Goal: Transaction & Acquisition: Book appointment/travel/reservation

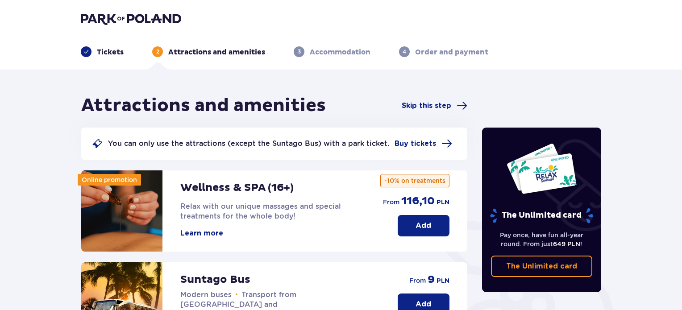
click at [102, 53] on p "Tickets" at bounding box center [110, 52] width 27 height 10
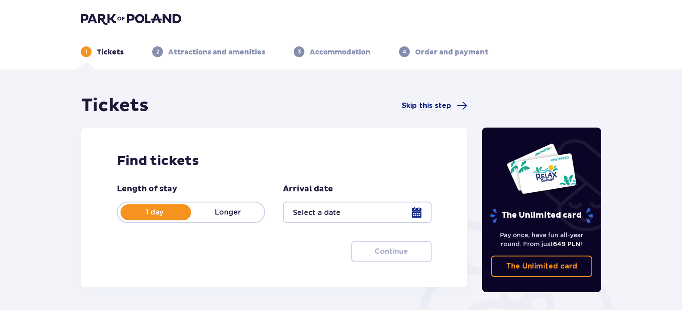
click at [136, 19] on img at bounding box center [131, 19] width 100 height 13
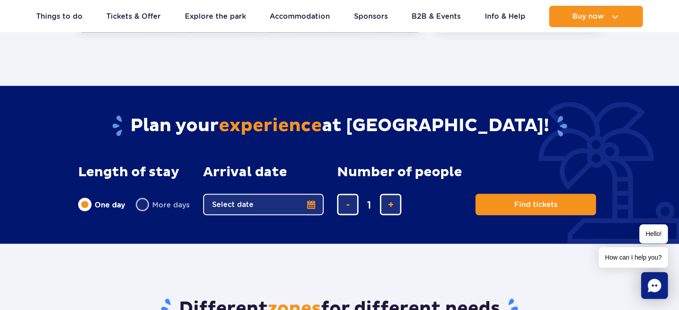
scroll to position [1604, 0]
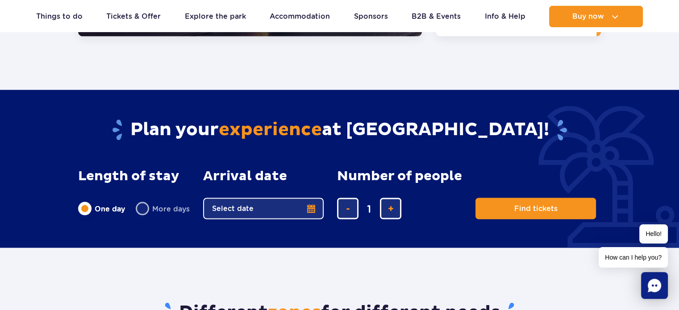
click at [153, 199] on label "More days" at bounding box center [163, 208] width 54 height 19
click at [146, 216] on input "More days" at bounding box center [141, 217] width 10 height 2
radio input "false"
radio input "true"
radio input "false"
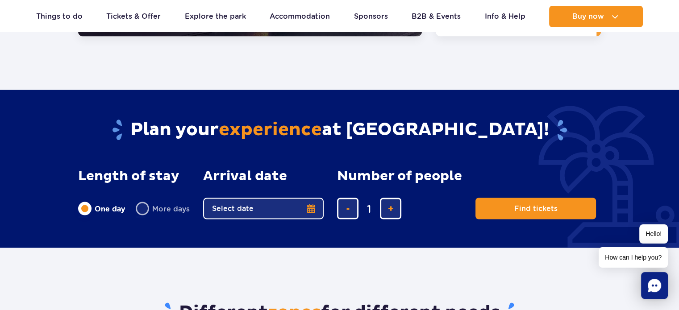
radio input "true"
click at [310, 198] on button "Select date" at bounding box center [263, 208] width 121 height 21
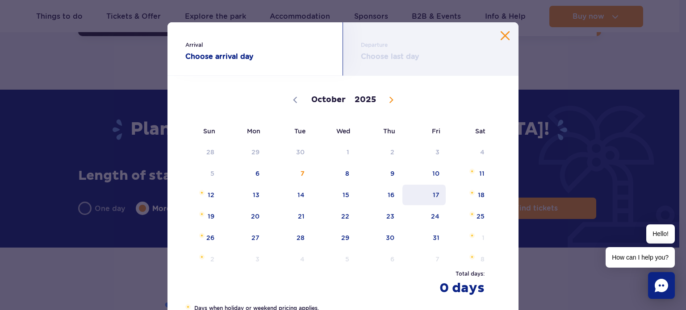
click at [436, 197] on span "17" at bounding box center [424, 195] width 45 height 21
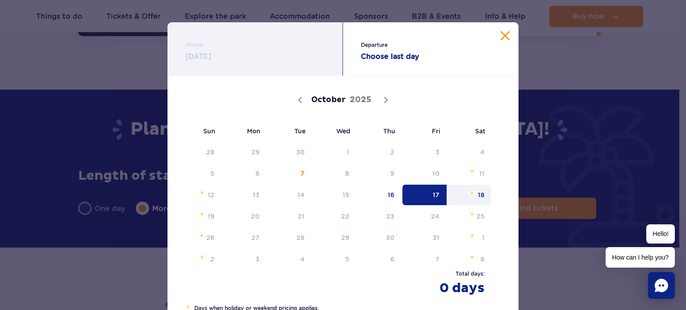
click at [478, 196] on span "18" at bounding box center [469, 195] width 45 height 21
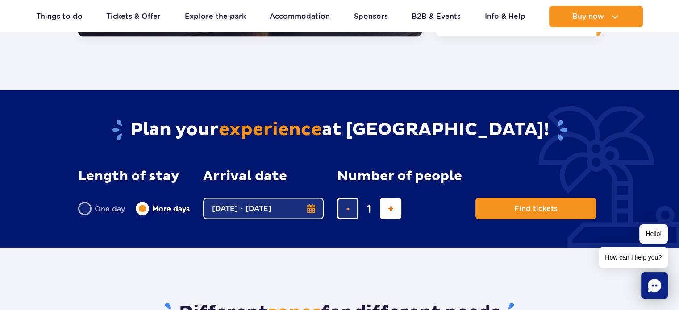
click at [386, 198] on button "add ticket" at bounding box center [390, 208] width 21 height 21
type input "2"
click at [386, 198] on button "add ticket" at bounding box center [390, 208] width 21 height 21
type input "3"
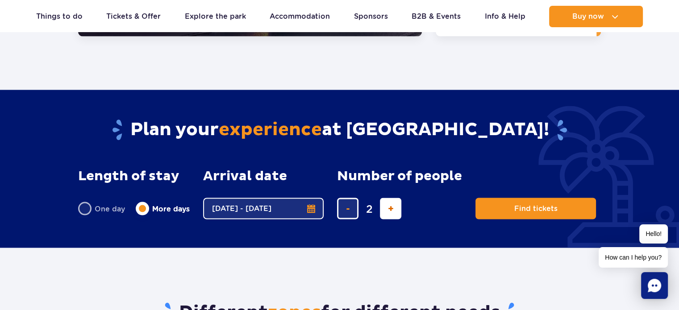
type input "3"
click at [386, 198] on button "add ticket" at bounding box center [390, 208] width 21 height 21
type input "4"
click at [386, 198] on button "add ticket" at bounding box center [390, 208] width 21 height 21
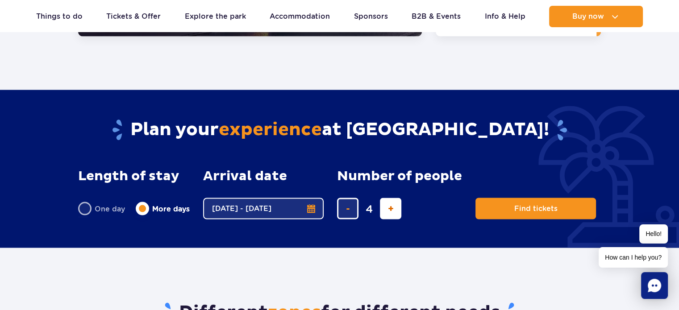
type input "5"
click at [352, 198] on button "remove ticket" at bounding box center [347, 208] width 21 height 21
type input "4"
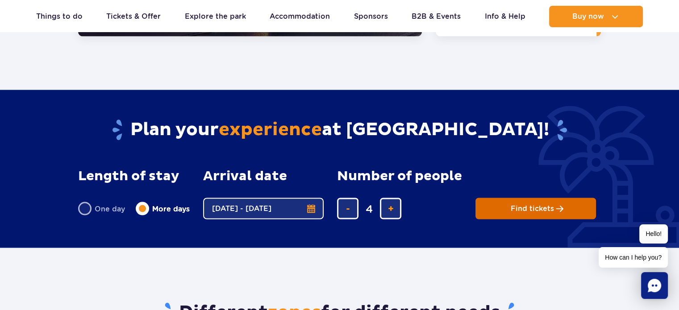
click at [535, 205] on span "Find tickets" at bounding box center [532, 209] width 43 height 8
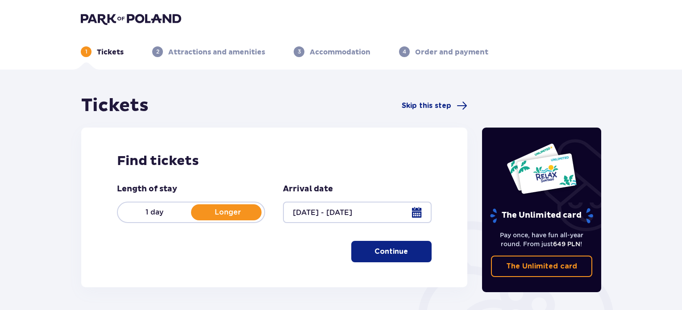
click at [418, 214] on div at bounding box center [357, 212] width 148 height 21
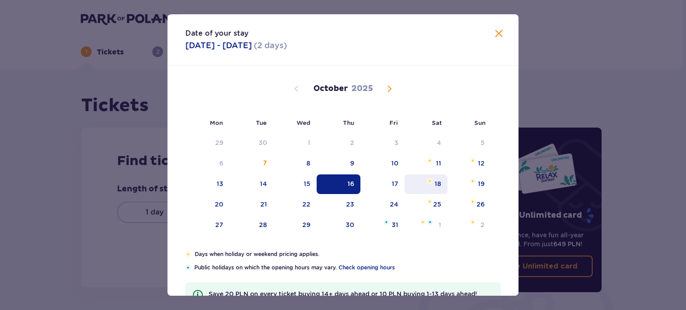
click at [430, 185] on div "18" at bounding box center [426, 185] width 43 height 20
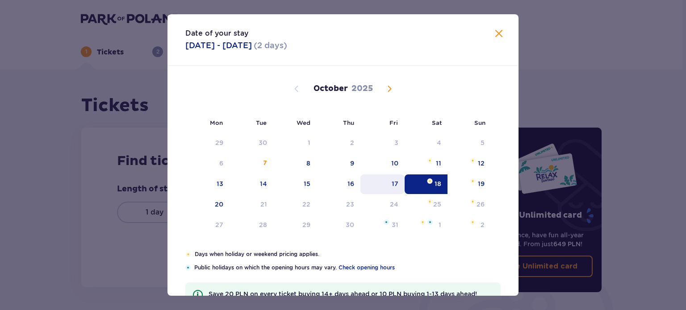
click at [395, 187] on div "17" at bounding box center [395, 184] width 7 height 9
click at [440, 189] on div "18" at bounding box center [426, 185] width 43 height 20
type input "17.10.25 - 18.10.25"
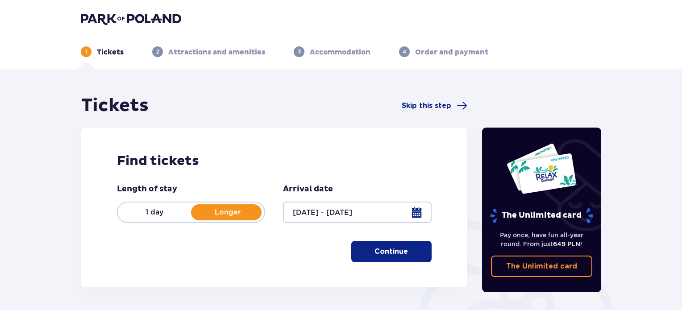
click at [406, 259] on button "Continue" at bounding box center [392, 251] width 80 height 21
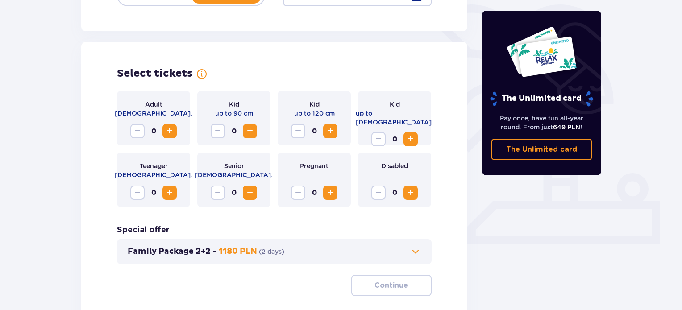
scroll to position [248, 0]
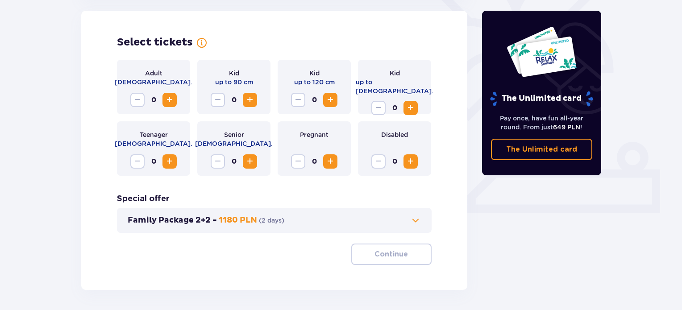
click at [170, 99] on span "Increase" at bounding box center [169, 100] width 11 height 11
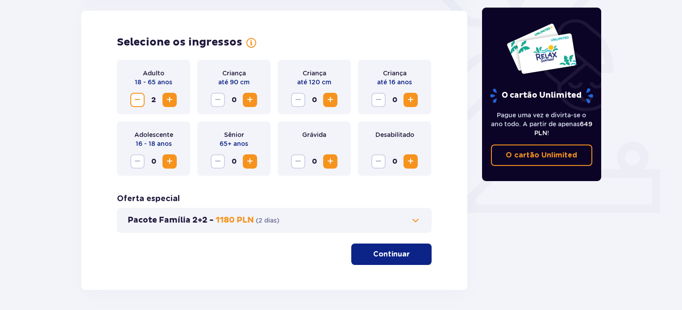
click at [408, 101] on span "Aumentar" at bounding box center [411, 100] width 11 height 11
click at [389, 257] on font "Continuar" at bounding box center [391, 254] width 37 height 7
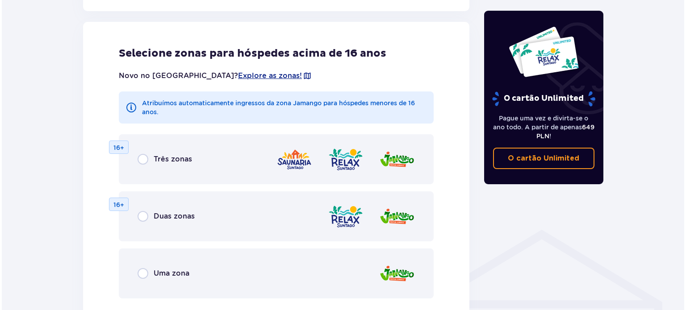
scroll to position [496, 0]
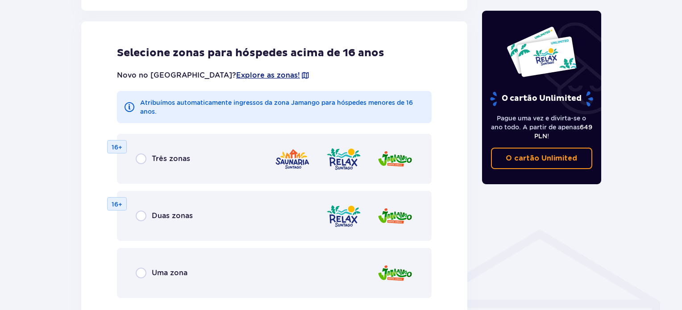
click at [236, 77] on font "Explore as zonas!" at bounding box center [268, 75] width 64 height 8
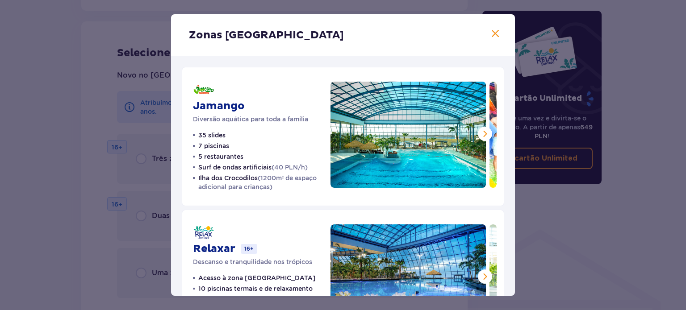
click at [481, 140] on button at bounding box center [485, 134] width 14 height 14
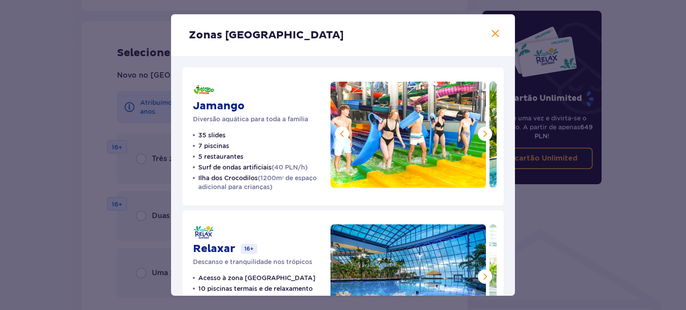
click at [489, 137] on button at bounding box center [485, 134] width 14 height 14
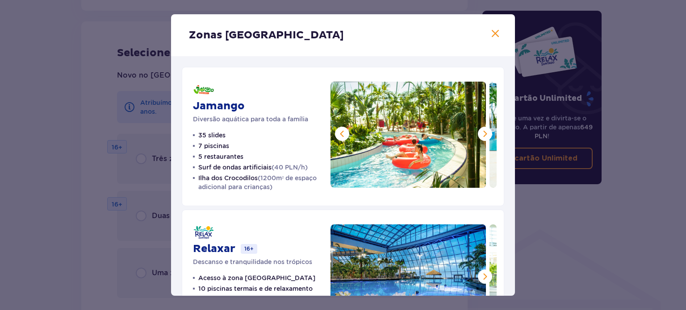
click at [489, 137] on button at bounding box center [485, 134] width 14 height 14
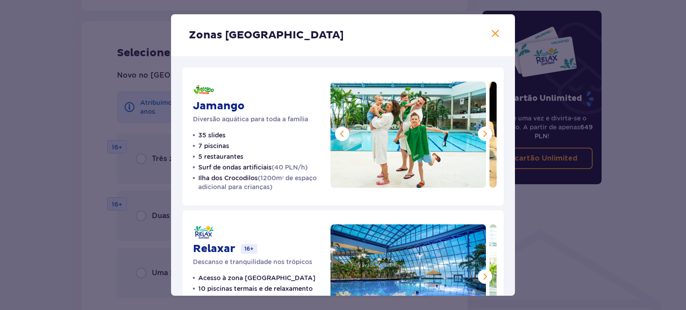
click at [489, 137] on button at bounding box center [485, 134] width 14 height 14
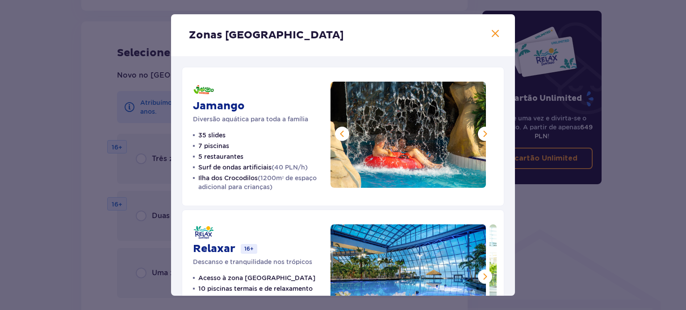
click at [489, 137] on button at bounding box center [485, 134] width 14 height 14
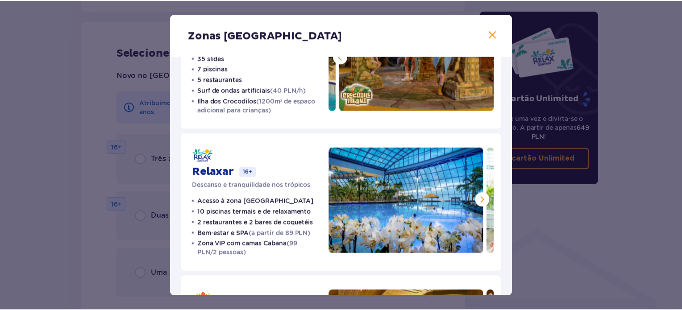
scroll to position [77, 0]
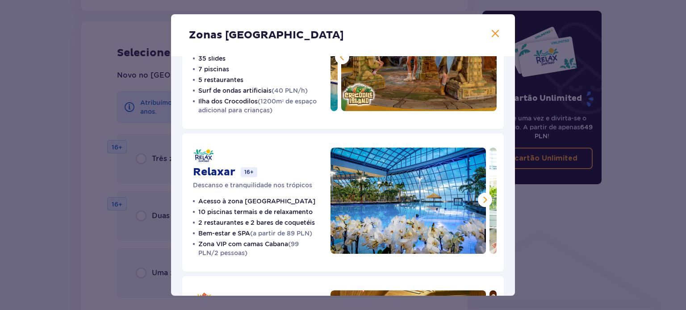
click at [482, 199] on span at bounding box center [485, 200] width 11 height 11
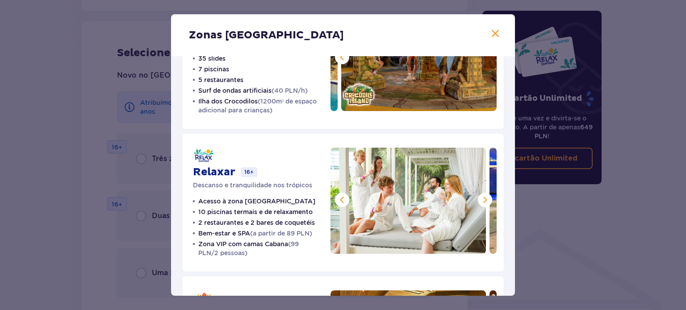
click at [482, 199] on span at bounding box center [485, 200] width 11 height 11
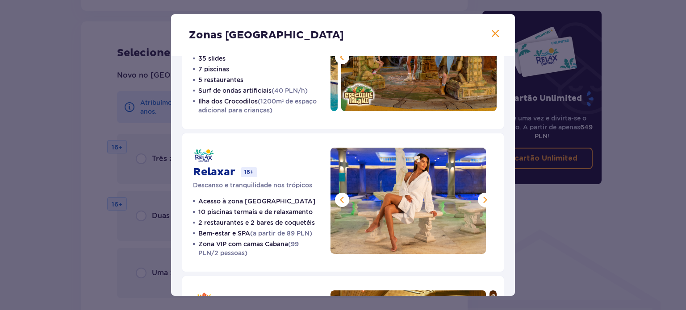
click at [482, 199] on span at bounding box center [485, 200] width 11 height 11
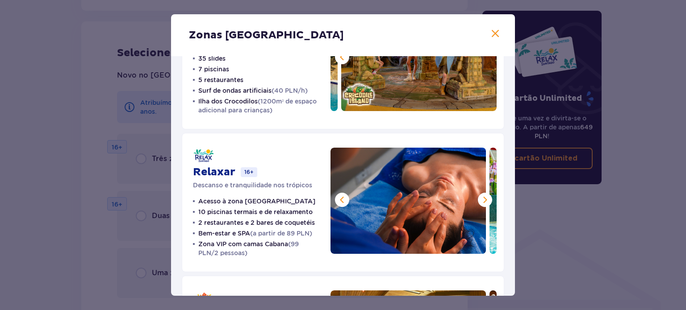
click at [482, 199] on span at bounding box center [485, 200] width 11 height 11
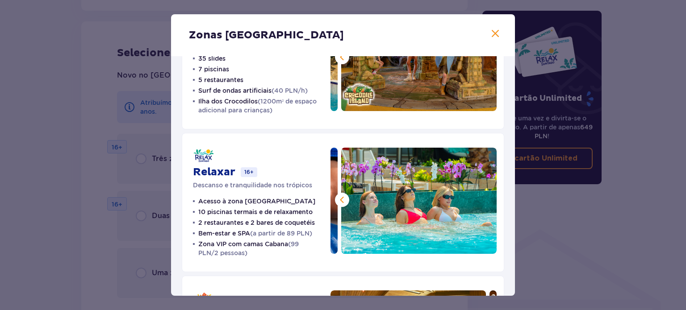
click at [482, 199] on img at bounding box center [418, 201] width 155 height 106
click at [490, 35] on span at bounding box center [495, 34] width 11 height 11
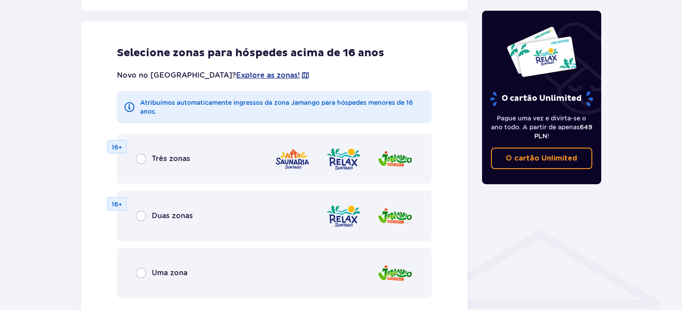
click at [134, 275] on div "Uma zona" at bounding box center [274, 273] width 315 height 50
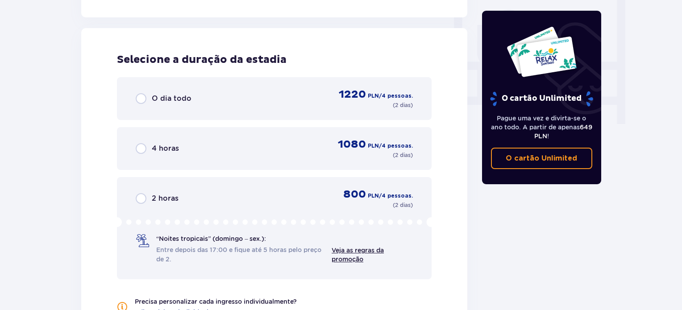
scroll to position [846, 0]
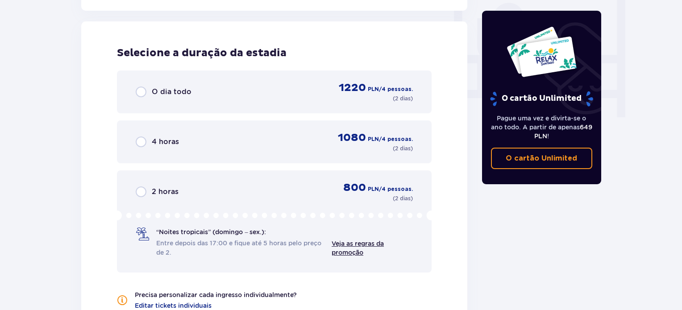
click at [172, 190] on font "2 horas" at bounding box center [165, 192] width 27 height 8
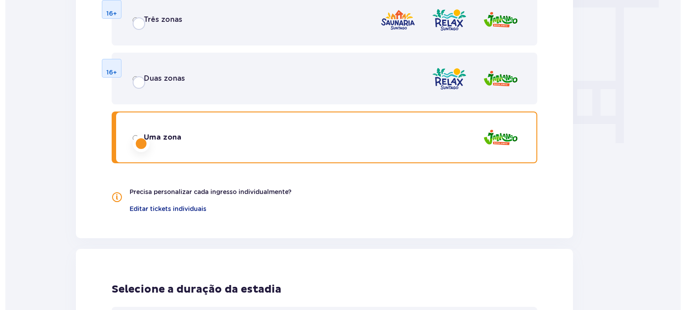
scroll to position [0, 0]
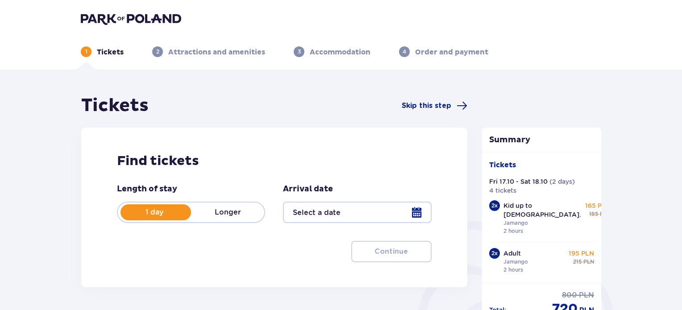
type input "17.10.25 - 18.10.25"
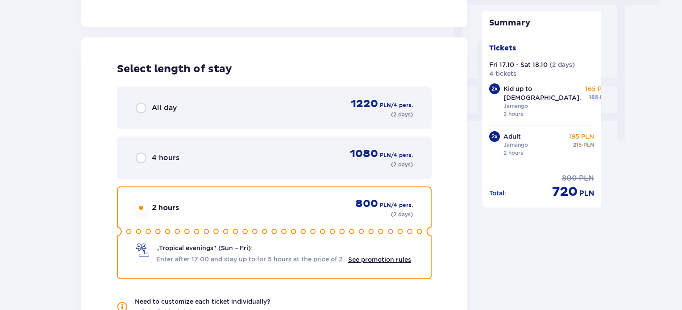
scroll to position [845, 0]
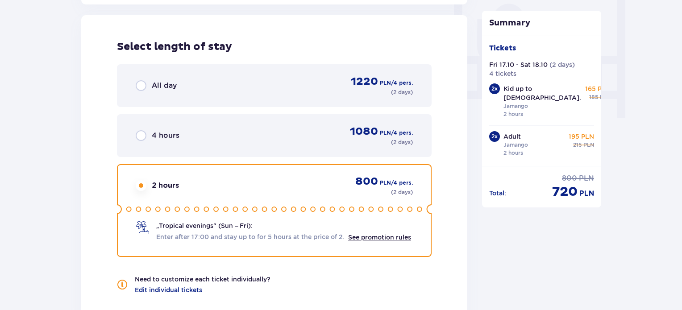
click at [152, 82] on span "All day" at bounding box center [164, 86] width 25 height 10
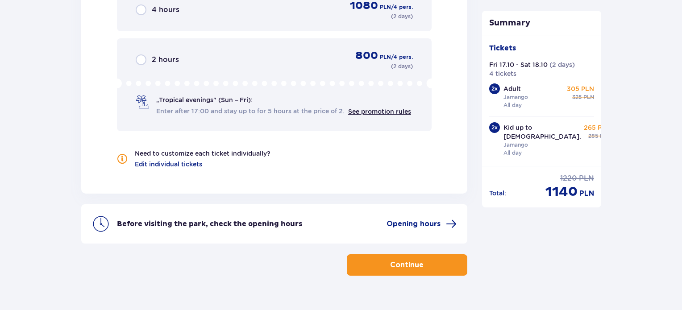
scroll to position [989, 0]
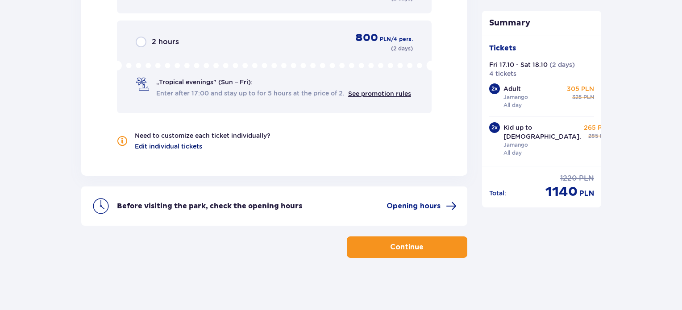
click at [178, 142] on span "Edit individual tickets" at bounding box center [168, 146] width 67 height 9
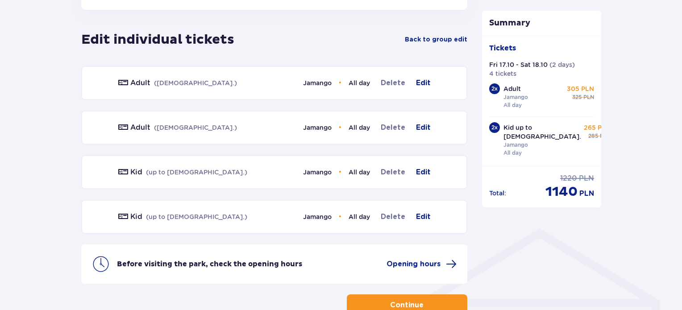
scroll to position [496, 0]
click at [424, 80] on span "Edit" at bounding box center [423, 84] width 15 height 11
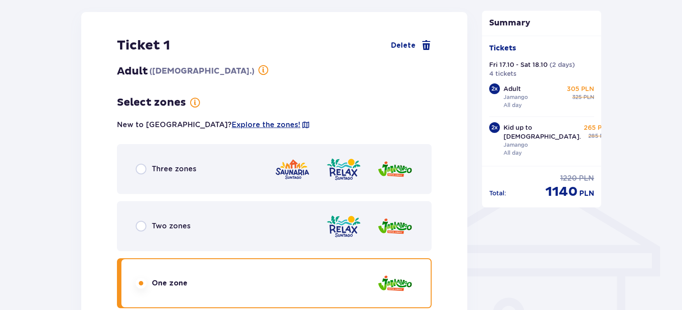
scroll to position [552, 0]
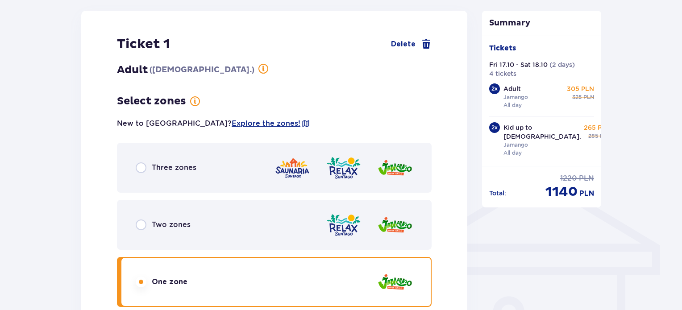
drag, startPoint x: 678, startPoint y: 135, endPoint x: 681, endPoint y: 204, distance: 68.9
click at [681, 204] on div "Tickets Skip this step Find tickets Length of stay 1 day Longer Arrival date 17…" at bounding box center [341, 180] width 682 height 1325
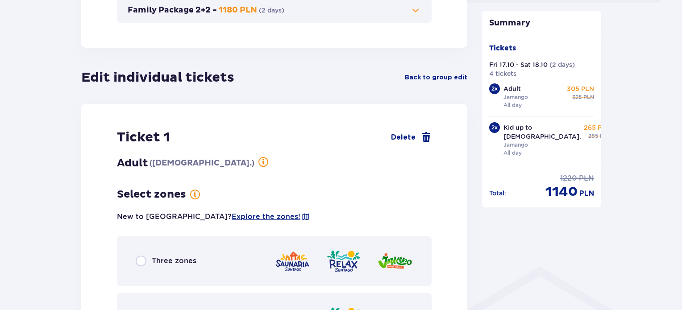
scroll to position [449, 0]
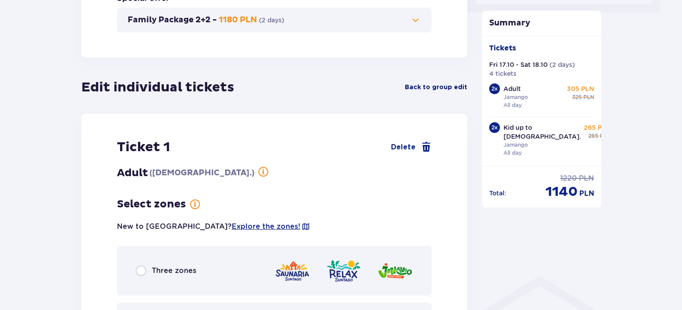
click at [436, 88] on span "Back to group edit" at bounding box center [436, 87] width 63 height 9
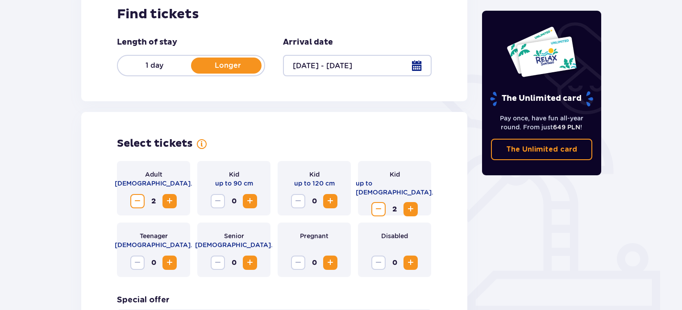
scroll to position [0, 0]
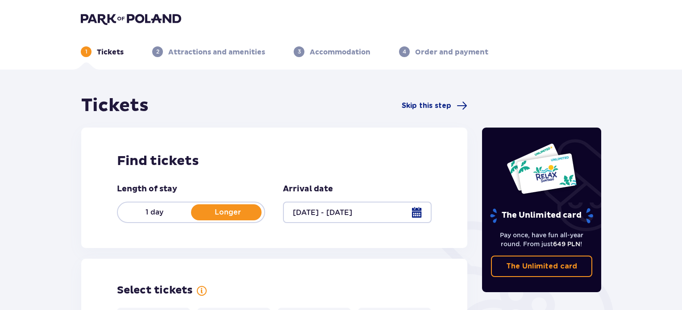
click at [163, 24] on img at bounding box center [131, 19] width 100 height 13
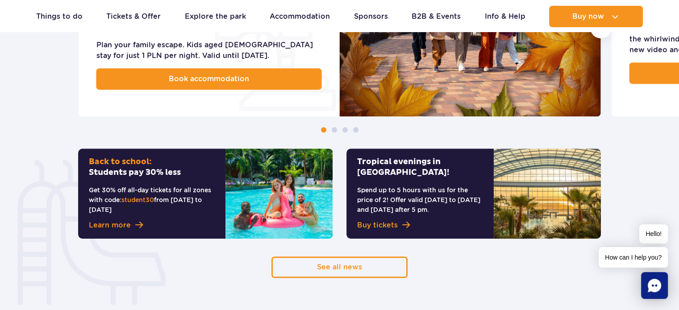
scroll to position [568, 0]
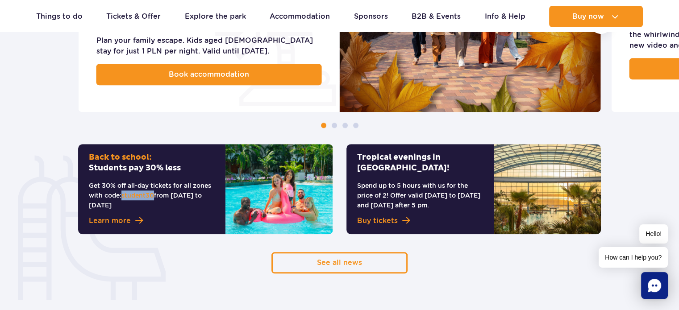
drag, startPoint x: 123, startPoint y: 196, endPoint x: 155, endPoint y: 195, distance: 31.7
click at [154, 195] on span "student30" at bounding box center [137, 195] width 33 height 7
copy span "student30"
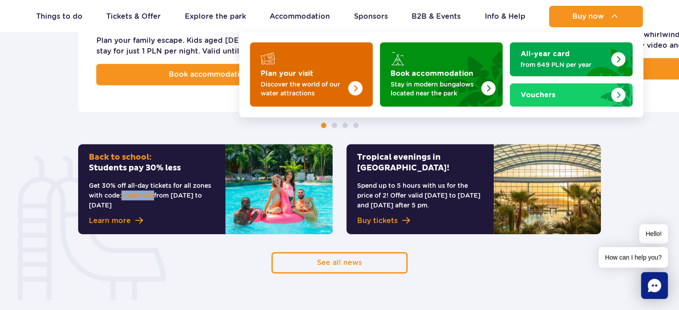
click at [312, 77] on img "Plan your visit" at bounding box center [337, 72] width 71 height 70
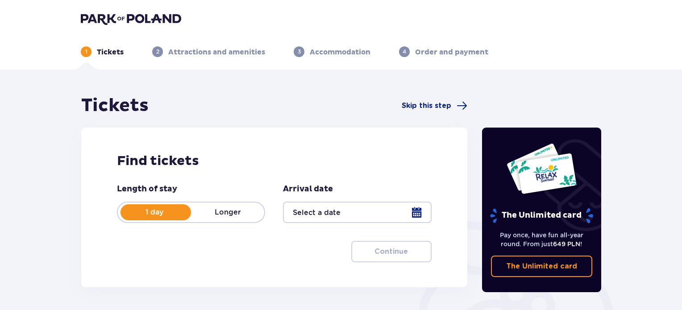
click at [412, 206] on div at bounding box center [357, 212] width 148 height 21
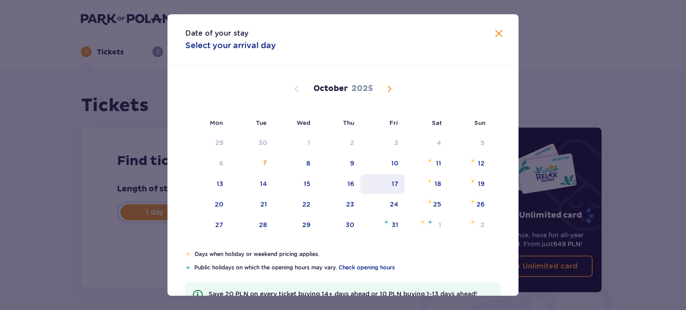
click at [393, 188] on div "17" at bounding box center [382, 185] width 44 height 20
type input "17.10.25"
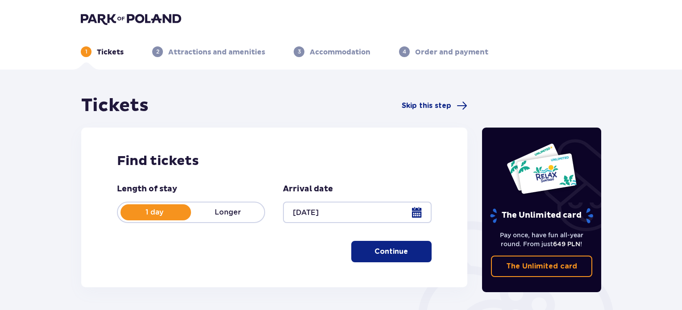
click at [395, 255] on p "Continue" at bounding box center [391, 252] width 33 height 10
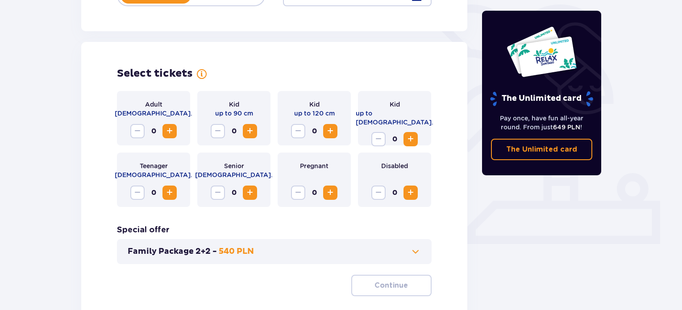
scroll to position [248, 0]
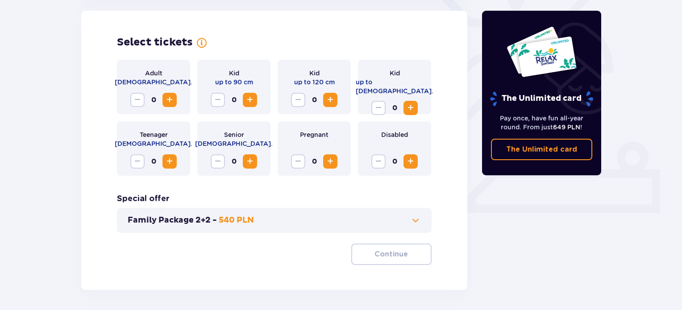
click at [168, 105] on span "Increase" at bounding box center [169, 100] width 11 height 11
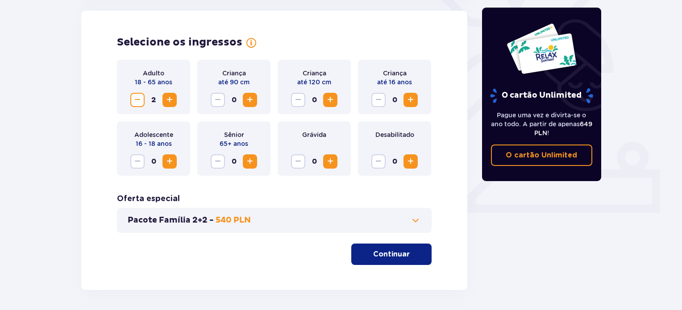
click at [418, 100] on button "Aumentar" at bounding box center [411, 100] width 14 height 14
click at [398, 253] on font "Continuar" at bounding box center [391, 254] width 37 height 7
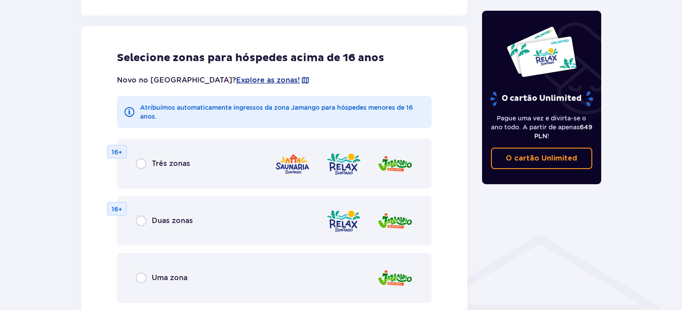
scroll to position [496, 0]
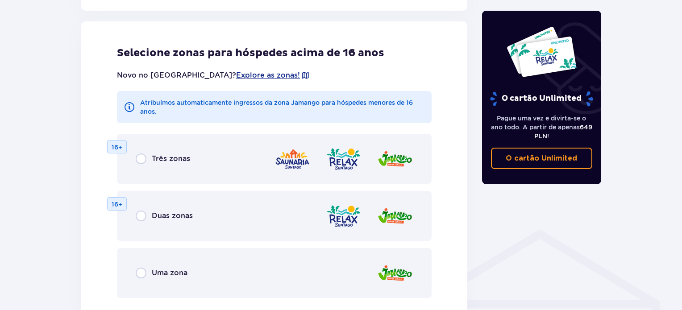
click at [132, 276] on div "Uma zona" at bounding box center [274, 273] width 315 height 50
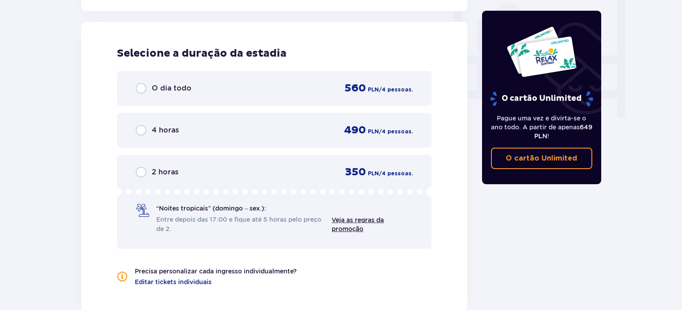
scroll to position [846, 0]
click at [210, 166] on div "2 horas 350 PLN / 4 pessoas." at bounding box center [274, 171] width 277 height 13
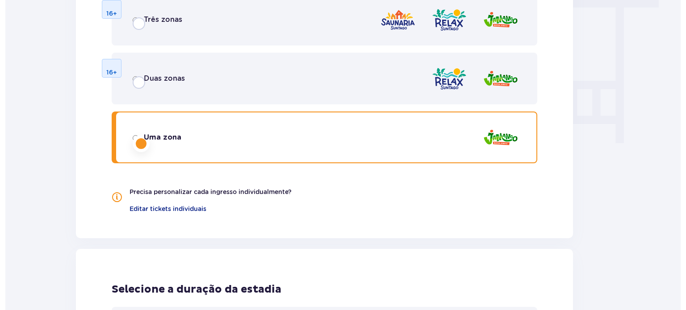
scroll to position [0, 0]
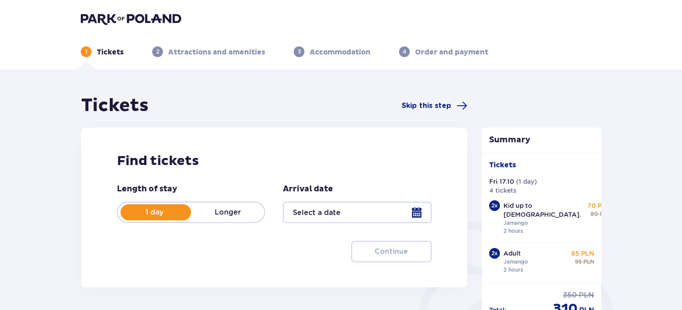
type input "17.10.25"
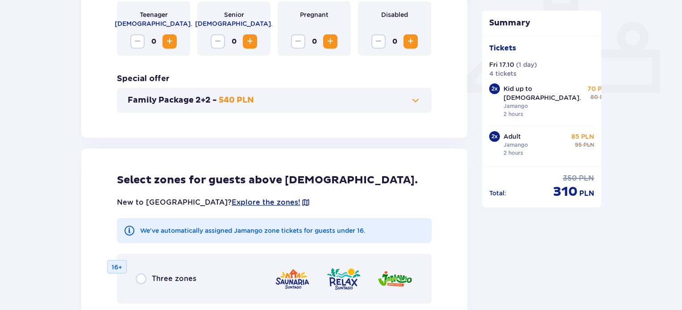
scroll to position [377, 0]
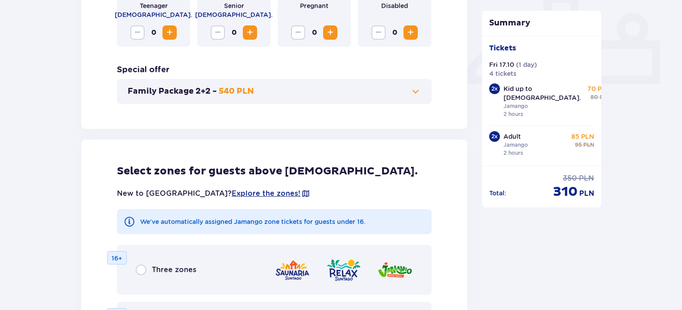
click at [416, 94] on span at bounding box center [415, 91] width 11 height 11
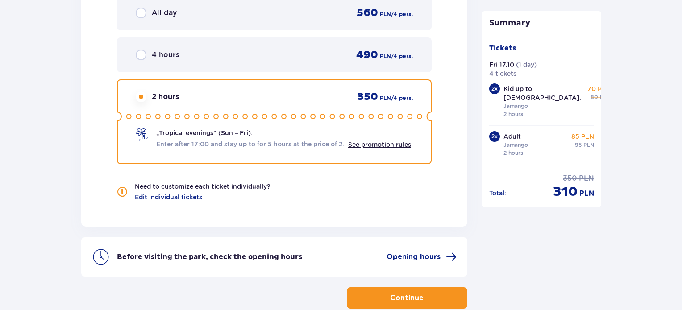
scroll to position [1020, 0]
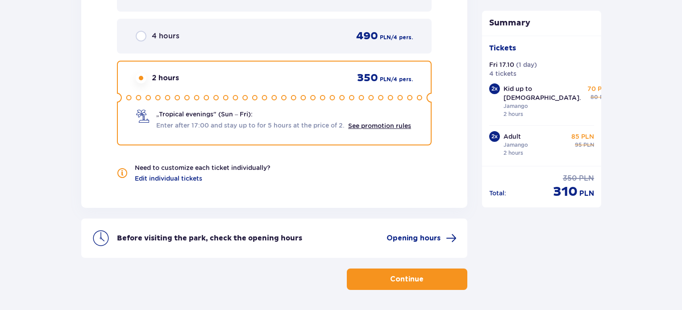
click at [424, 275] on span "button" at bounding box center [425, 279] width 11 height 11
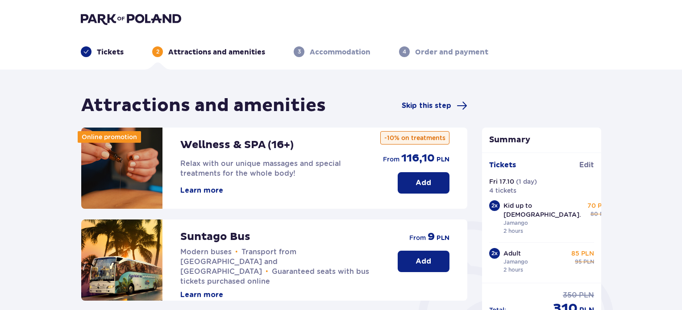
click at [431, 255] on button "Add" at bounding box center [424, 261] width 52 height 21
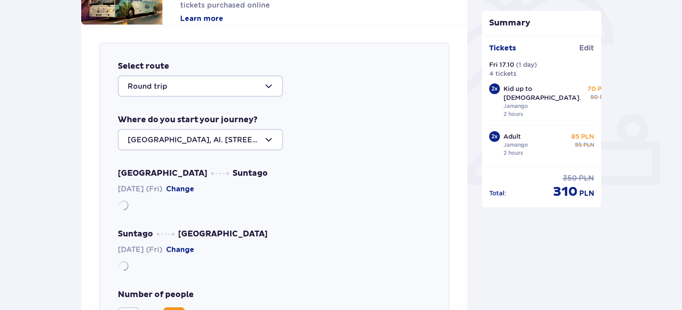
scroll to position [308, 0]
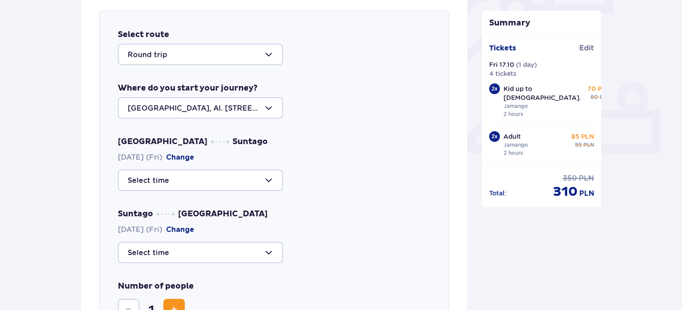
click at [266, 107] on div at bounding box center [200, 107] width 165 height 21
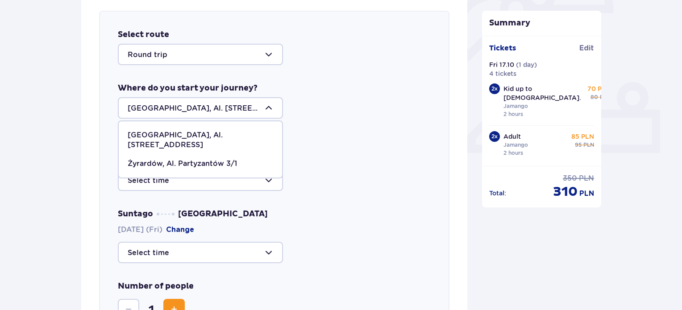
click at [266, 107] on div at bounding box center [200, 107] width 165 height 21
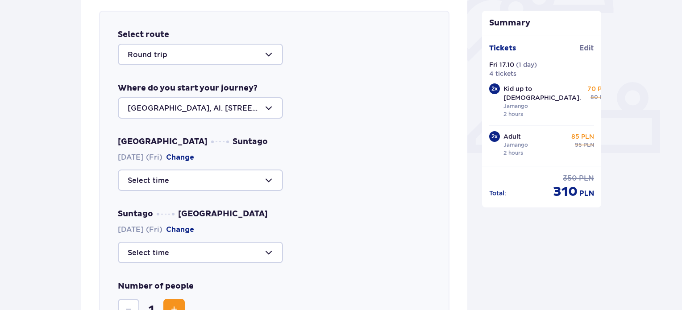
click at [237, 178] on div at bounding box center [200, 180] width 165 height 21
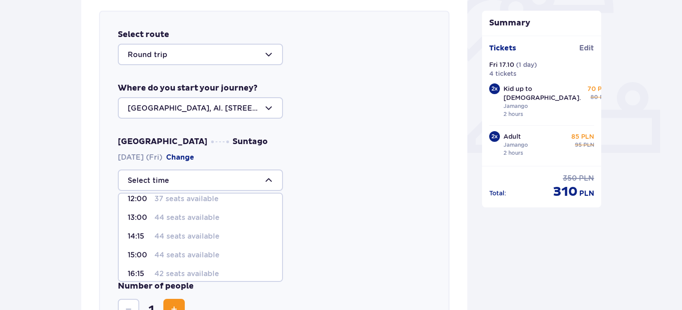
scroll to position [90, 0]
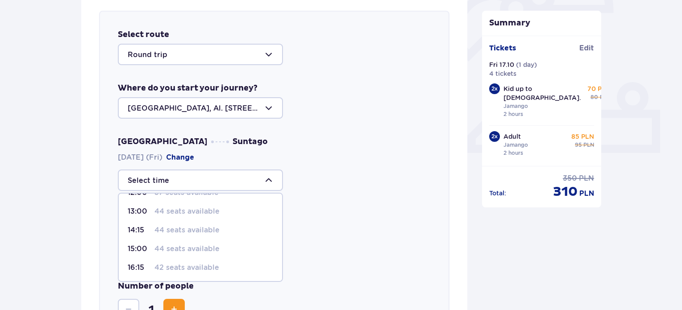
click at [349, 140] on div "Warsaw Suntago 17.10.2025 (Fri) Change 09:00 36 seats available 09:30 44 seats …" at bounding box center [274, 164] width 313 height 54
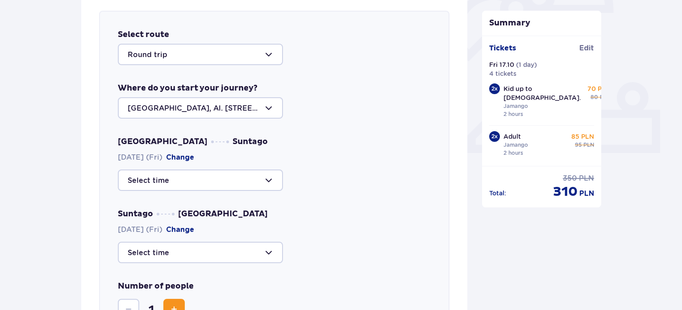
click at [176, 109] on div at bounding box center [200, 107] width 165 height 21
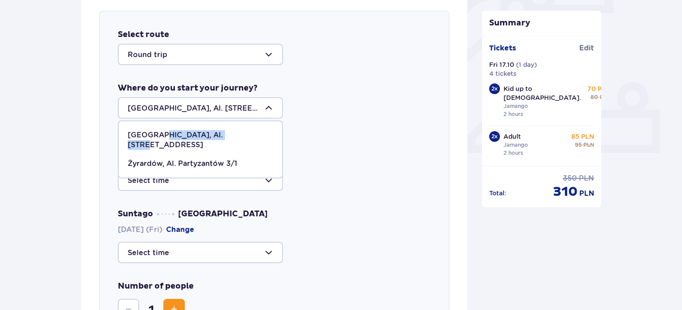
drag, startPoint x: 236, startPoint y: 134, endPoint x: 162, endPoint y: 136, distance: 74.6
click at [162, 136] on div "Warsaw, Al. Jerozolimskie 56" at bounding box center [201, 140] width 146 height 20
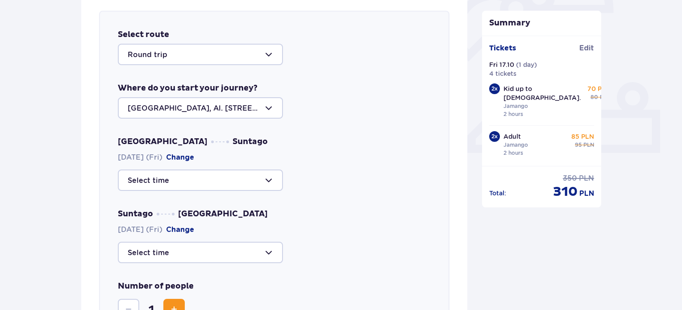
copy p "Al. Jerozolimskie 56"
click at [261, 180] on div at bounding box center [200, 180] width 165 height 21
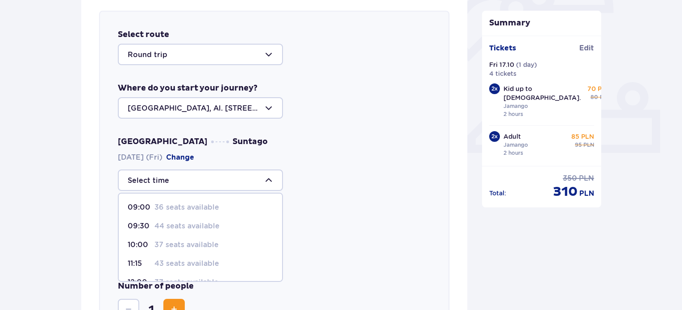
drag, startPoint x: 282, startPoint y: 225, endPoint x: 278, endPoint y: 230, distance: 6.4
click at [278, 230] on span "09:00 36 seats available 09:30 44 seats available 10:00 37 seats available 11:1…" at bounding box center [200, 237] width 165 height 89
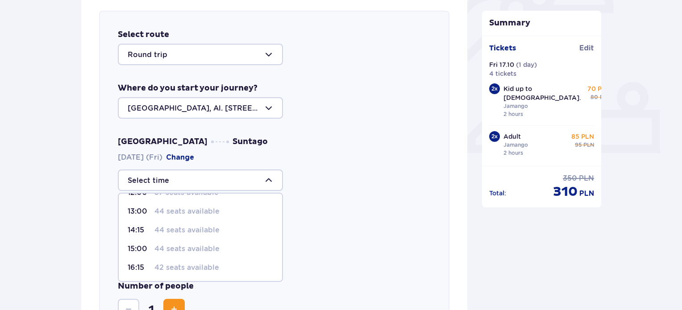
click at [184, 253] on p "44 seats available" at bounding box center [187, 249] width 65 height 10
type input "15:00"
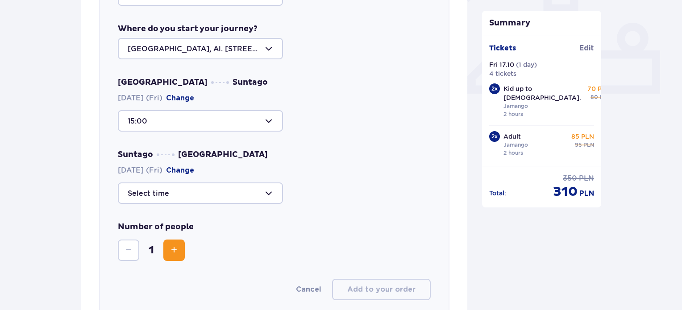
scroll to position [395, 0]
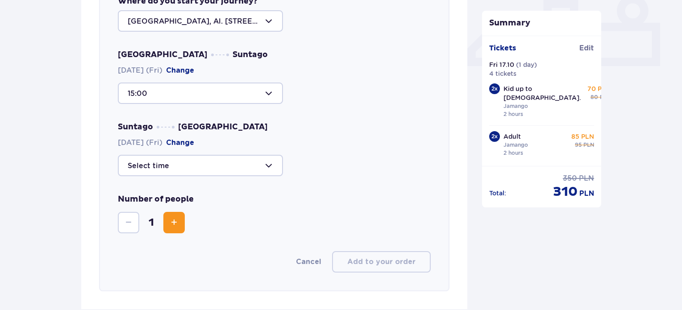
click at [166, 226] on button "Increase" at bounding box center [173, 222] width 21 height 21
click at [204, 162] on div at bounding box center [200, 165] width 165 height 21
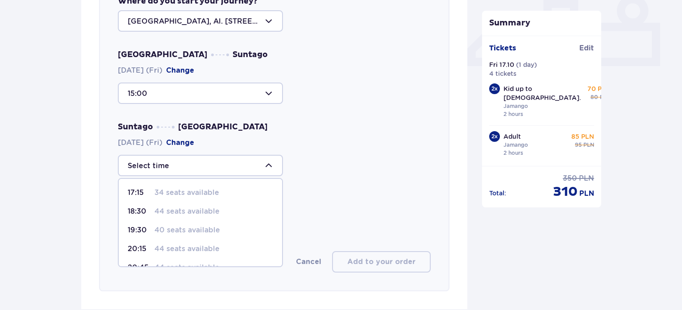
click at [204, 162] on div at bounding box center [200, 165] width 165 height 21
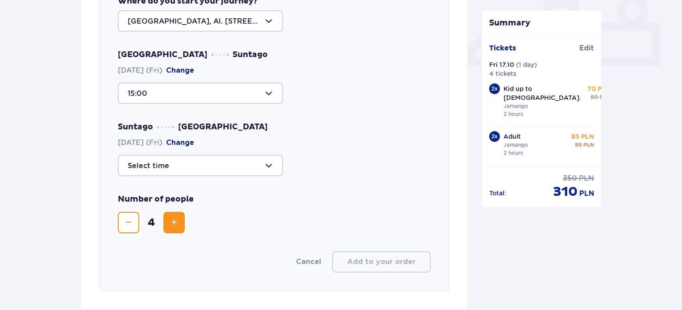
click at [189, 138] on button "Change" at bounding box center [180, 143] width 28 height 10
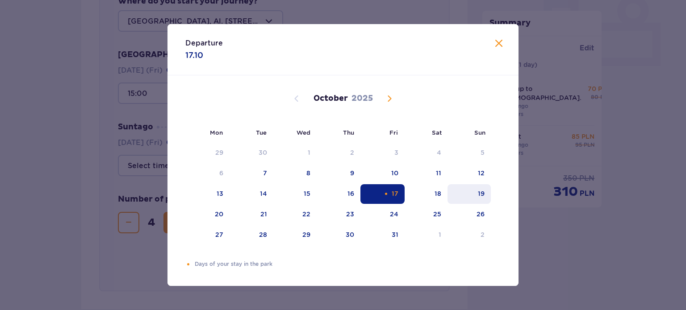
click at [478, 196] on div "19" at bounding box center [481, 193] width 7 height 9
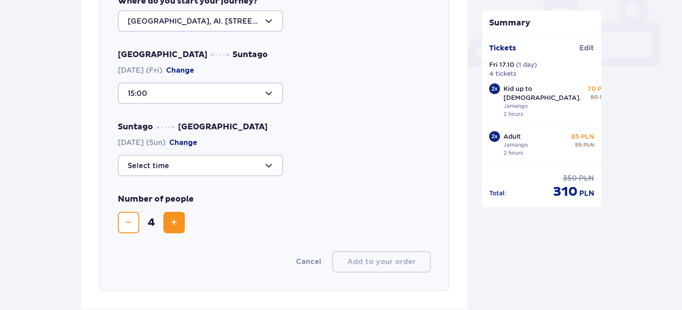
click at [188, 172] on div at bounding box center [200, 165] width 165 height 21
click at [340, 174] on div at bounding box center [274, 165] width 313 height 21
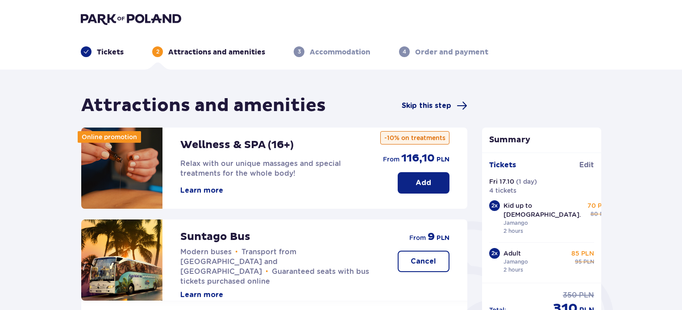
click at [422, 105] on span "Skip this step" at bounding box center [427, 106] width 50 height 10
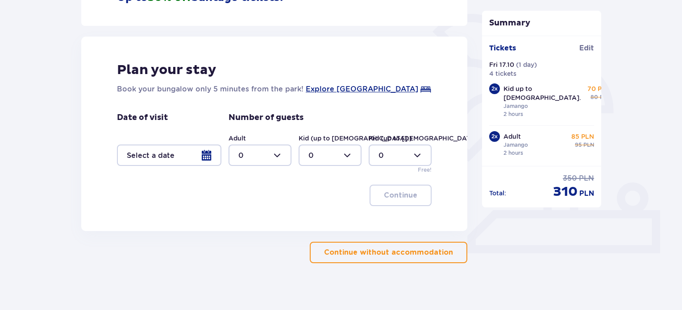
scroll to position [214, 0]
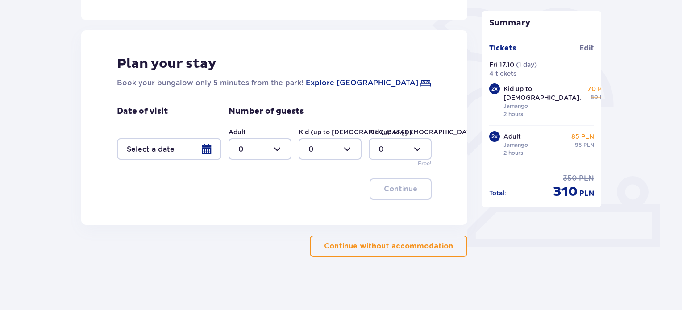
click at [215, 152] on div at bounding box center [169, 148] width 105 height 21
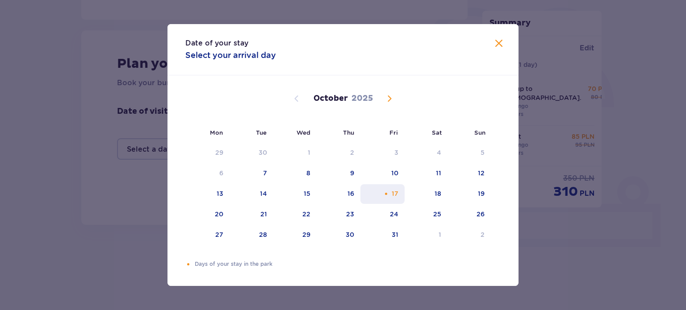
click at [397, 196] on div "17" at bounding box center [395, 193] width 7 height 9
click at [482, 191] on div "19" at bounding box center [481, 193] width 7 height 9
type input "17.10.25 - 19.10.25"
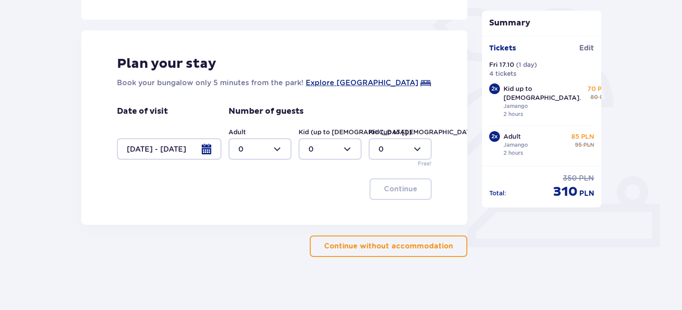
click at [257, 154] on div at bounding box center [260, 148] width 63 height 21
click at [259, 216] on div "2" at bounding box center [260, 214] width 43 height 10
type input "2"
click at [327, 157] on div at bounding box center [330, 148] width 63 height 21
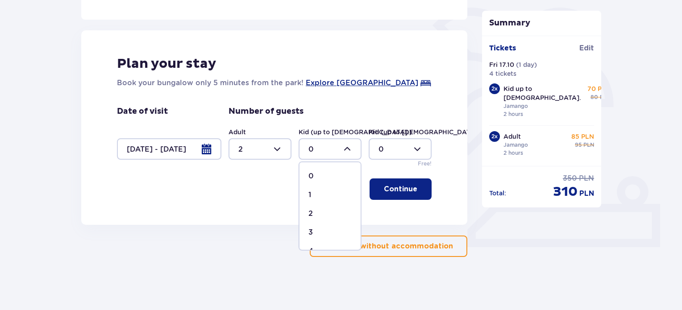
click at [327, 211] on div "2" at bounding box center [330, 214] width 43 height 10
type input "2"
click at [409, 183] on button "Continue" at bounding box center [401, 189] width 62 height 21
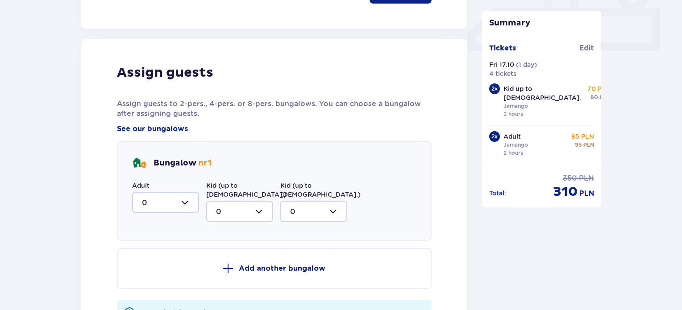
scroll to position [439, 0]
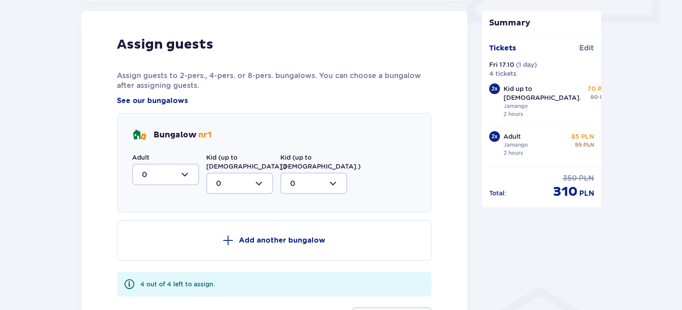
click at [175, 172] on div at bounding box center [165, 174] width 67 height 21
click at [164, 239] on div "2" at bounding box center [165, 239] width 47 height 10
type input "2"
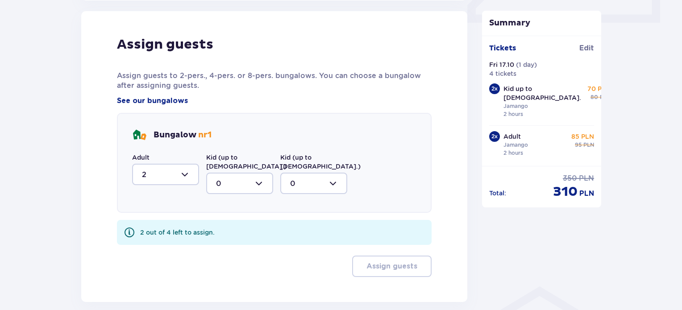
click at [248, 173] on div at bounding box center [239, 183] width 67 height 21
click at [234, 243] on div "2" at bounding box center [239, 248] width 47 height 10
type input "2"
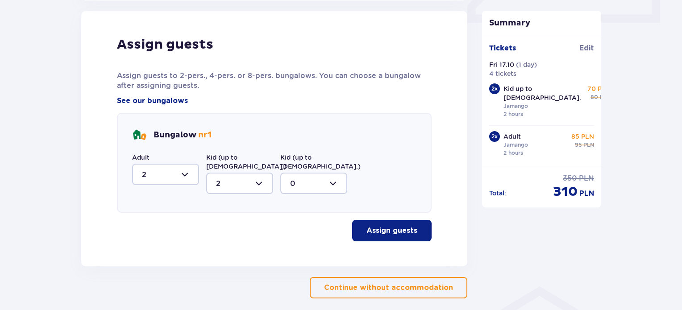
click at [391, 232] on button "Assign guests" at bounding box center [392, 230] width 80 height 21
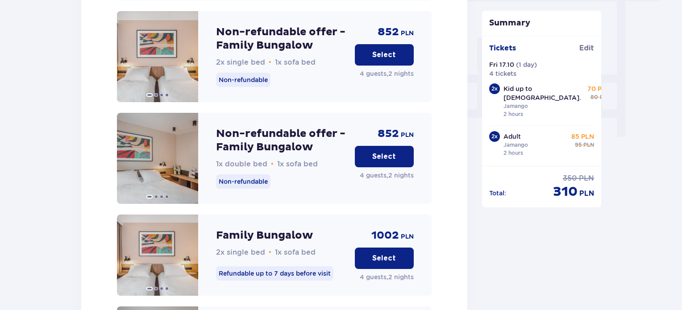
scroll to position [816, 0]
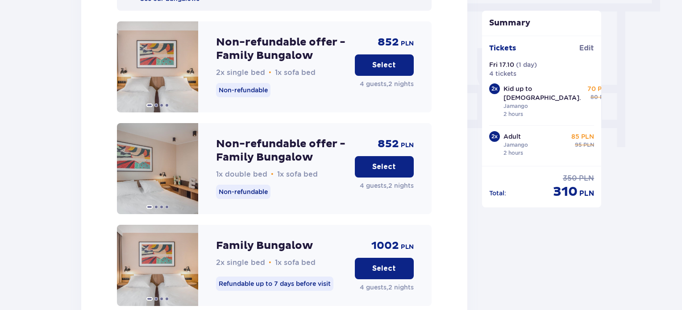
click at [391, 162] on p "Select" at bounding box center [385, 167] width 24 height 10
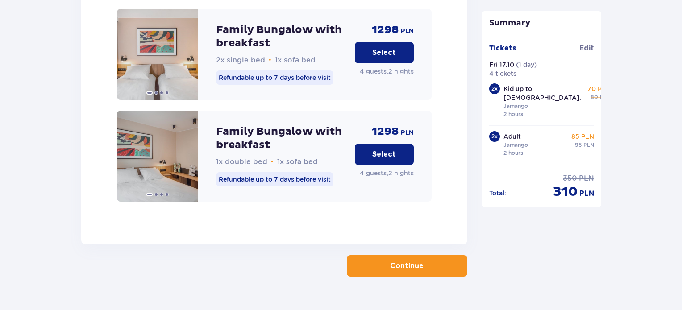
scroll to position [1459, 0]
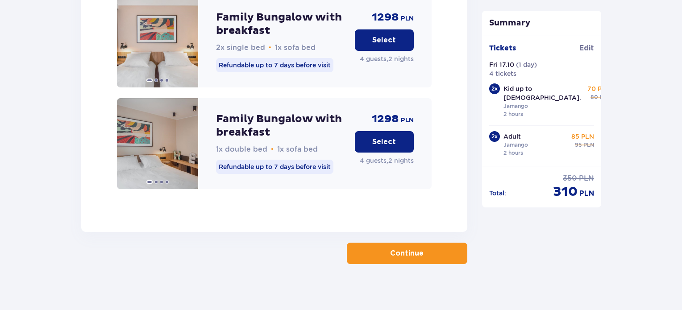
click at [407, 249] on p "Continue" at bounding box center [406, 254] width 33 height 10
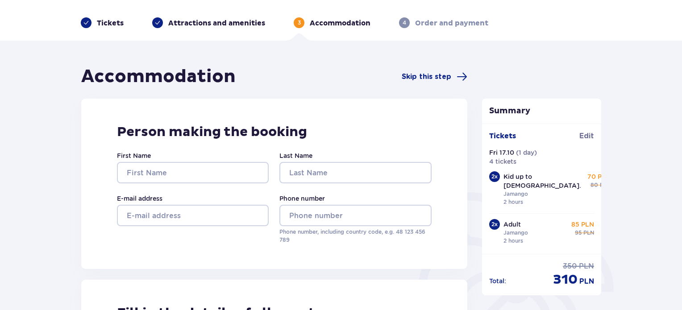
scroll to position [23, 0]
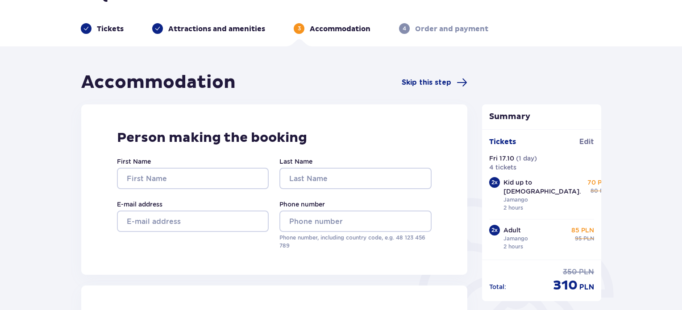
click at [111, 28] on p "Tickets" at bounding box center [110, 29] width 27 height 10
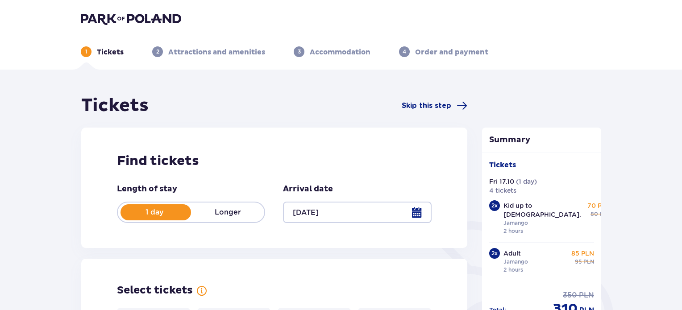
click at [416, 216] on div at bounding box center [357, 212] width 148 height 21
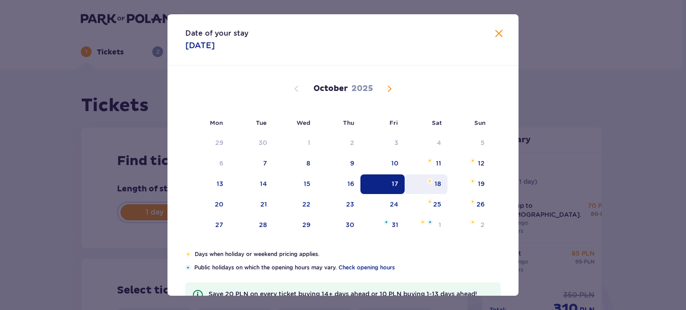
click at [422, 182] on div "18" at bounding box center [426, 185] width 43 height 20
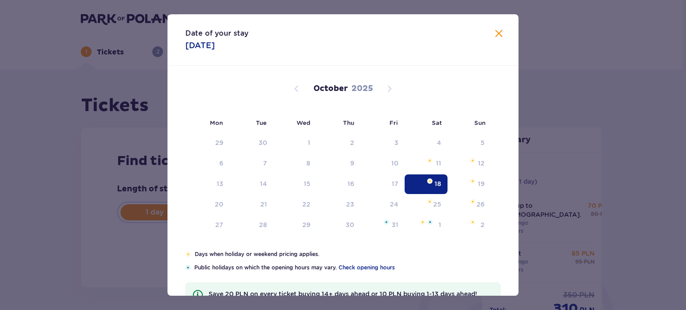
type input "18.10.25"
click at [422, 182] on div "18" at bounding box center [426, 185] width 43 height 20
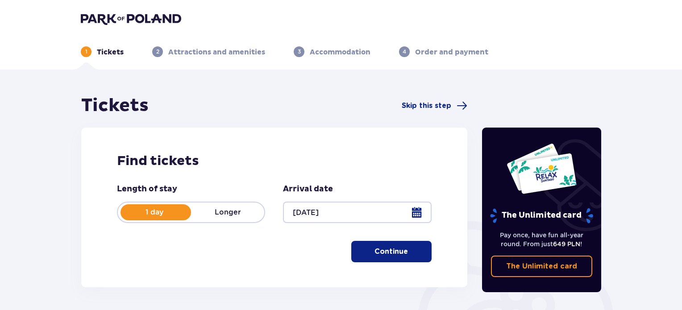
click at [406, 258] on button "Continue" at bounding box center [392, 251] width 80 height 21
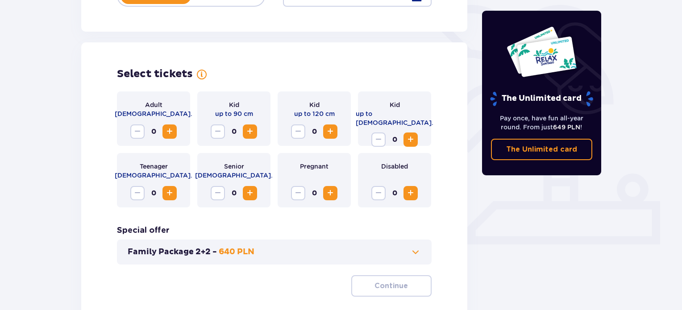
scroll to position [248, 0]
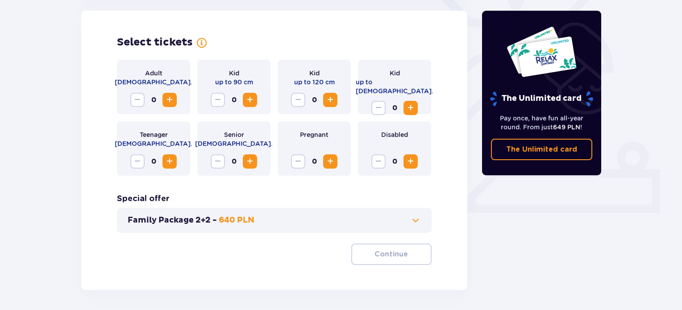
click at [168, 107] on button "Increase" at bounding box center [170, 100] width 14 height 14
click at [409, 104] on span "Increase" at bounding box center [411, 108] width 11 height 11
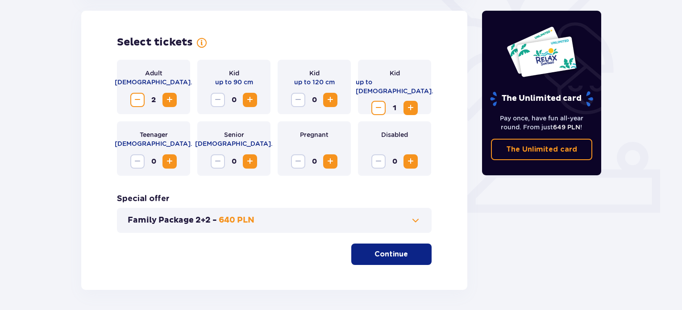
click at [409, 104] on span "Increase" at bounding box center [411, 108] width 11 height 11
click at [408, 255] on span "button" at bounding box center [410, 254] width 11 height 11
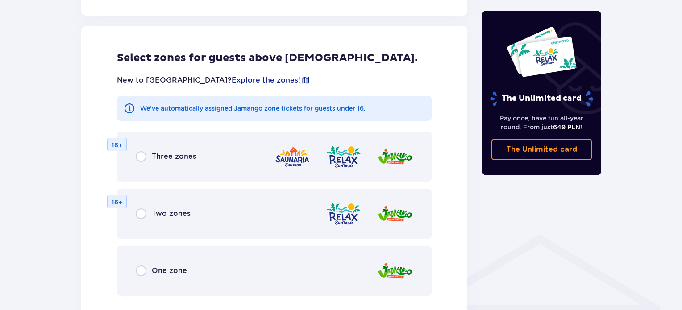
scroll to position [496, 0]
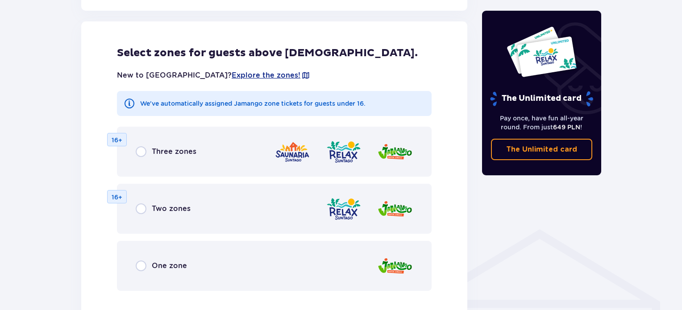
click at [197, 264] on div "One zone" at bounding box center [274, 266] width 315 height 50
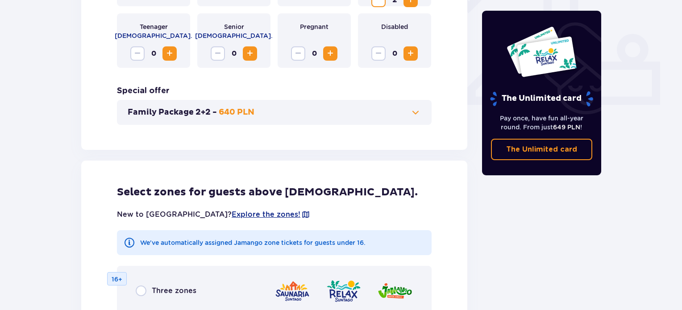
scroll to position [358, 0]
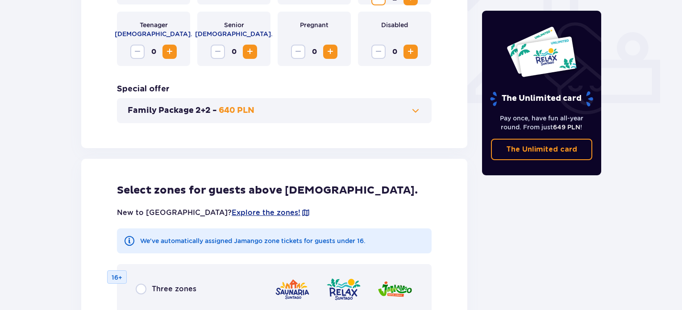
click at [384, 107] on button "Family Package 2+2 - 640 PLN" at bounding box center [274, 110] width 293 height 11
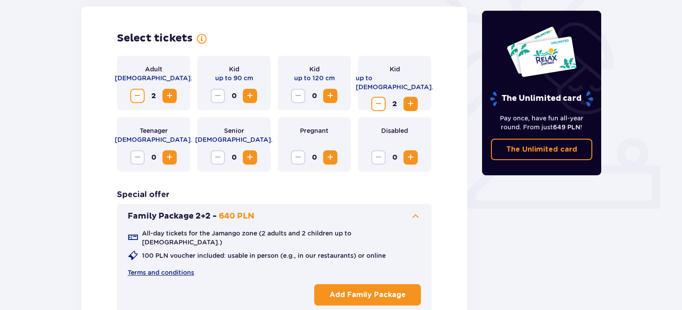
scroll to position [248, 0]
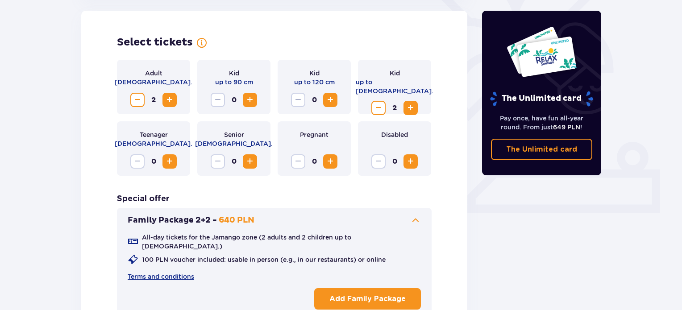
click at [376, 294] on p "Add Family Package" at bounding box center [368, 299] width 76 height 10
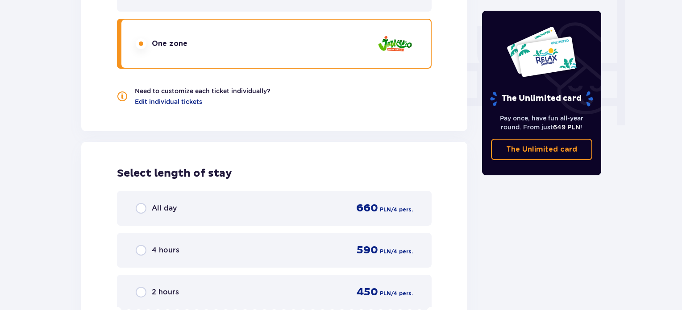
scroll to position [841, 0]
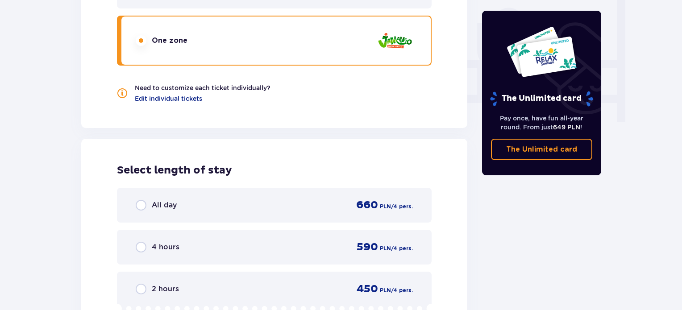
drag, startPoint x: 676, startPoint y: 237, endPoint x: 685, endPoint y: 248, distance: 14.6
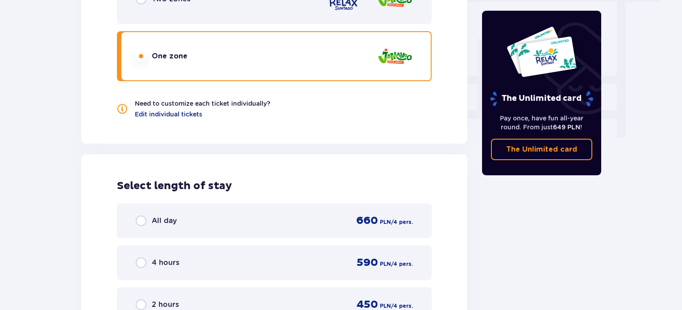
scroll to position [829, 0]
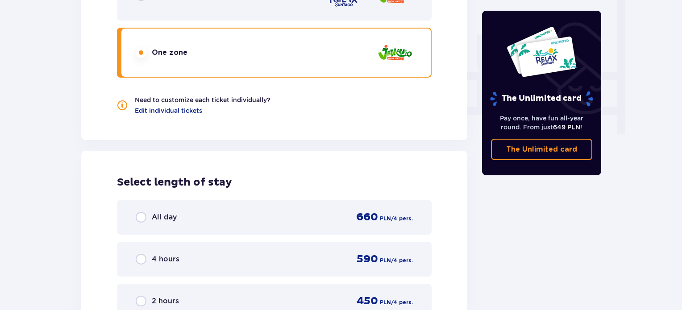
click at [314, 216] on div "All day 660 PLN / 4 pers." at bounding box center [274, 217] width 277 height 13
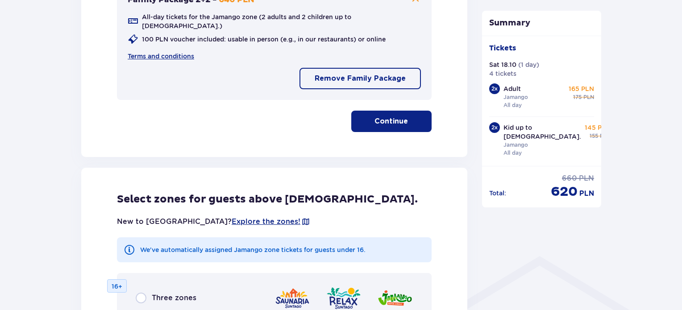
scroll to position [423, 0]
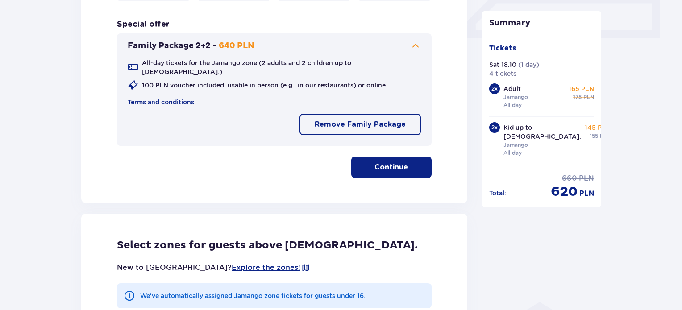
click at [396, 168] on button "Continue" at bounding box center [392, 167] width 80 height 21
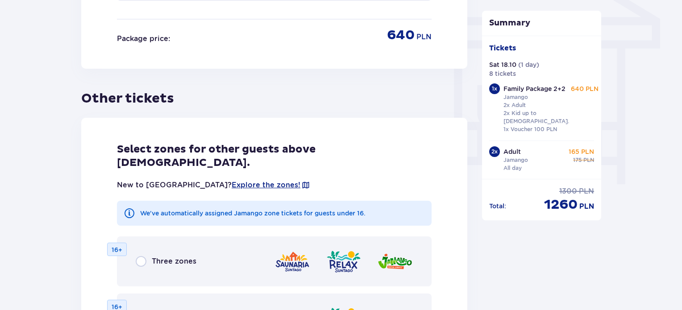
scroll to position [670, 0]
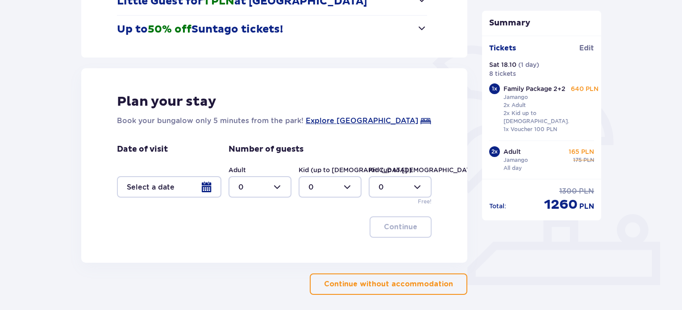
scroll to position [214, 0]
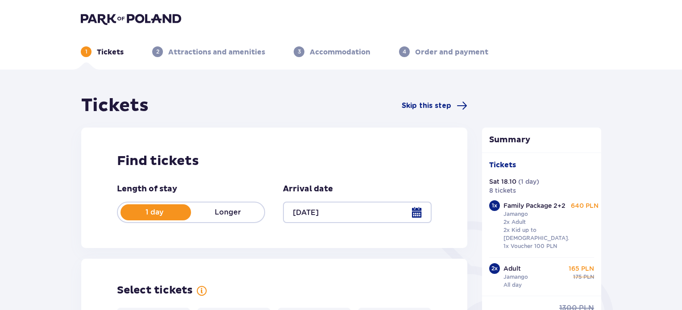
click at [134, 17] on img at bounding box center [131, 19] width 100 height 13
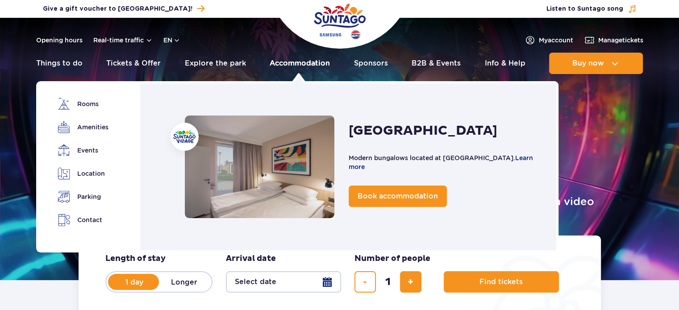
click at [295, 66] on link "Accommodation" at bounding box center [300, 63] width 60 height 21
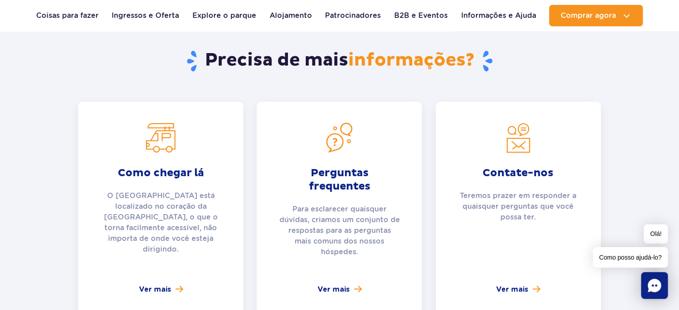
scroll to position [3353, 0]
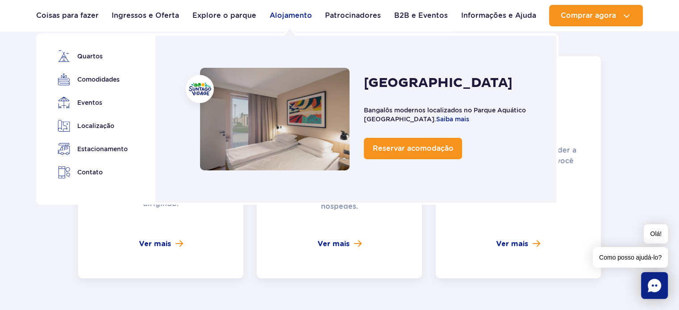
click at [288, 19] on font "Alojamento" at bounding box center [291, 15] width 42 height 8
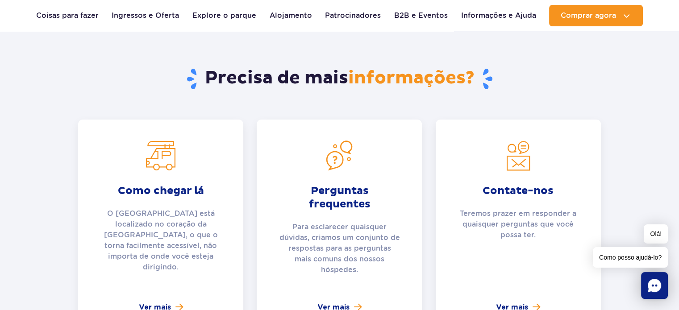
scroll to position [3275, 0]
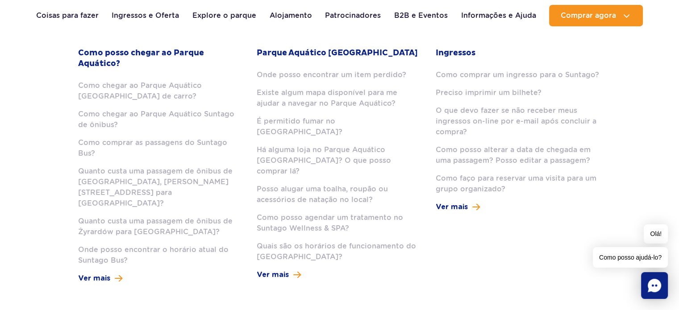
scroll to position [272, 0]
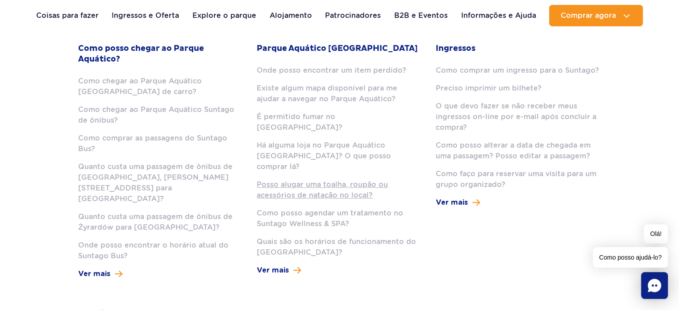
click at [364, 180] on font "Posso alugar uma toalha, roupão ou acessórios de natação no local?" at bounding box center [322, 189] width 131 height 19
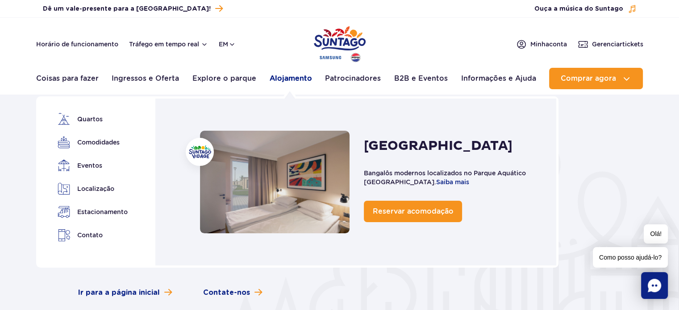
click at [305, 80] on font "Alojamento" at bounding box center [291, 78] width 42 height 8
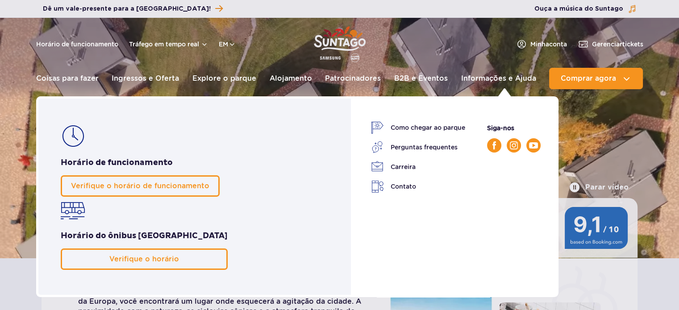
click at [499, 81] on font "Informações e Ajuda" at bounding box center [498, 78] width 75 height 8
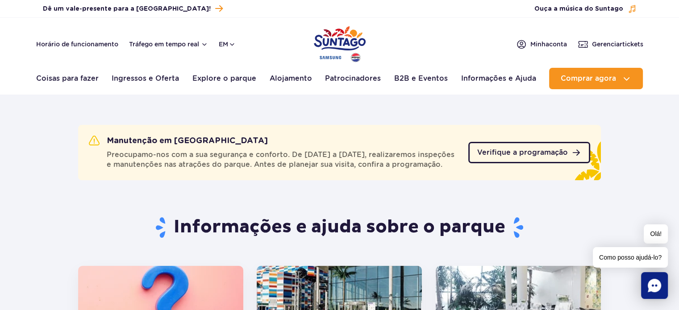
click at [536, 153] on link "Verifique a programação" at bounding box center [530, 152] width 122 height 21
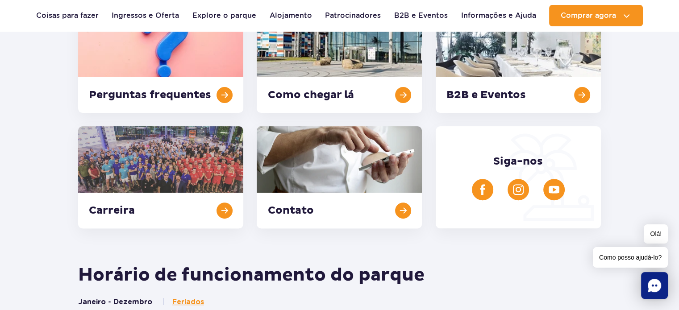
scroll to position [249, 0]
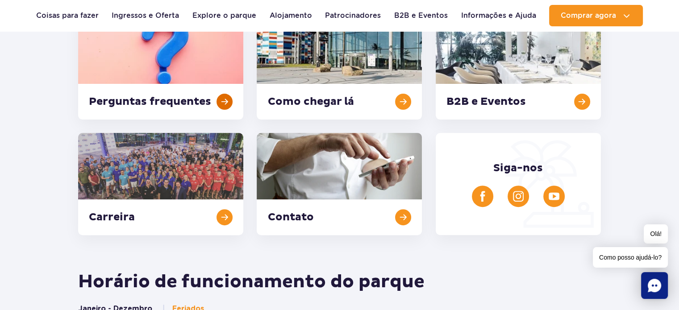
click at [213, 64] on link at bounding box center [160, 68] width 165 height 102
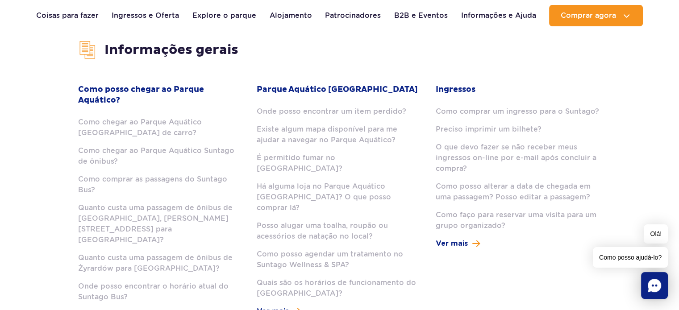
scroll to position [267, 0]
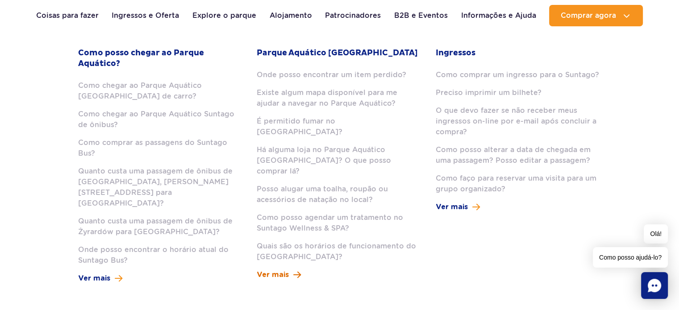
click at [283, 272] on font "Ver mais" at bounding box center [273, 275] width 32 height 7
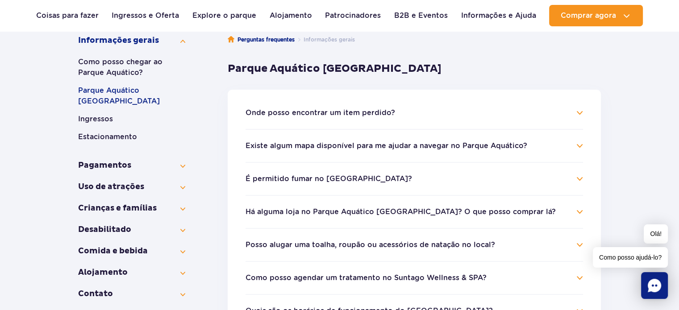
scroll to position [147, 0]
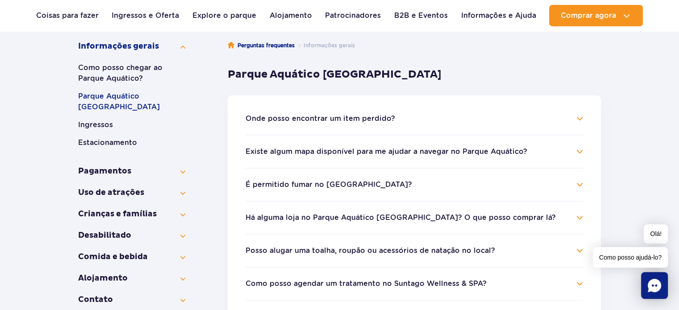
click at [162, 284] on button "Vila Suntago" at bounding box center [131, 289] width 107 height 11
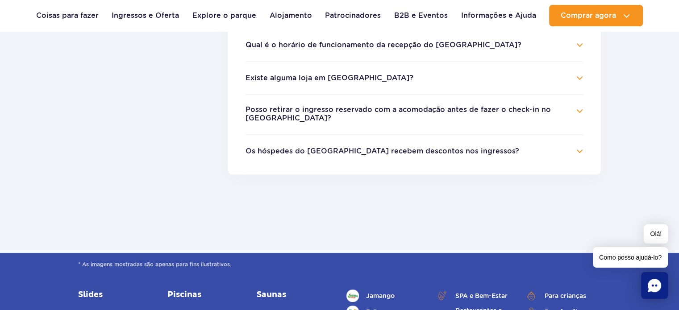
scroll to position [445, 0]
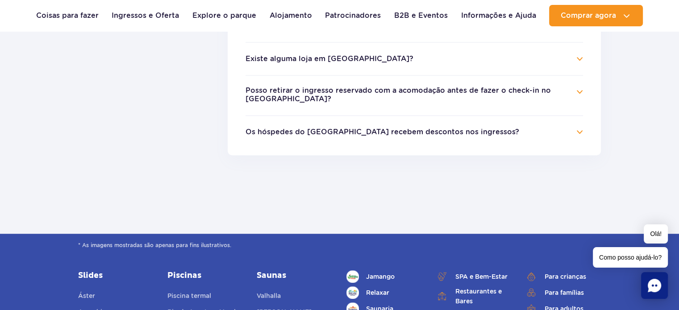
click at [579, 127] on h4 "Os hóspedes do Suntago Village recebem descontos nos ingressos?" at bounding box center [415, 132] width 338 height 11
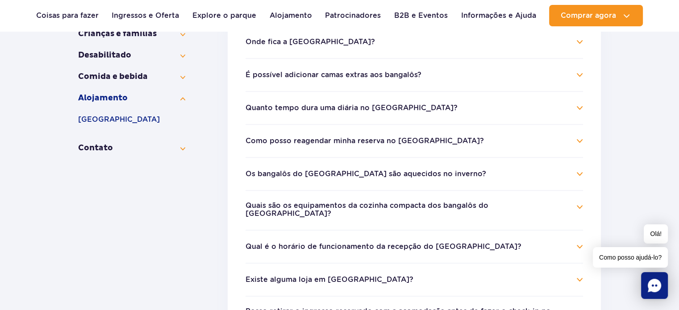
scroll to position [234, 0]
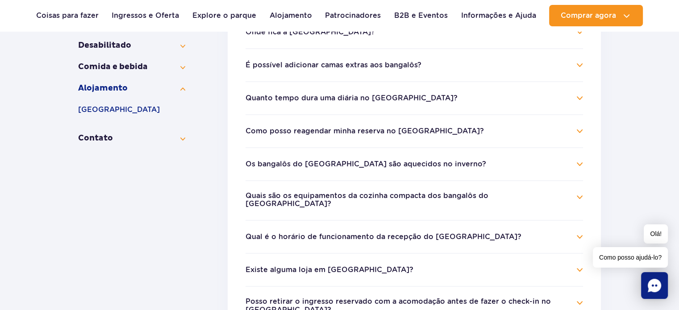
click at [576, 198] on h4 "Quais são os equipamentos da cozinha compacta dos bangalôs do Suntago Village?" at bounding box center [415, 200] width 338 height 17
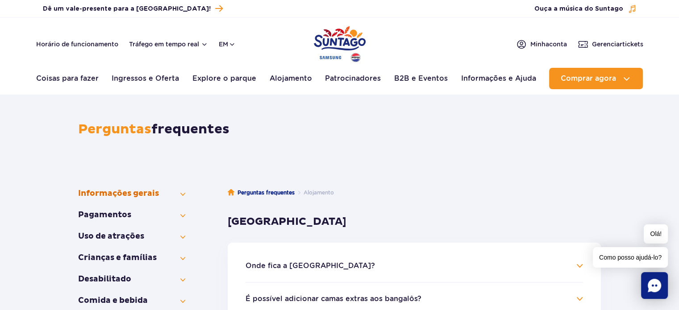
click at [160, 194] on button "Informações gerais" at bounding box center [131, 193] width 107 height 11
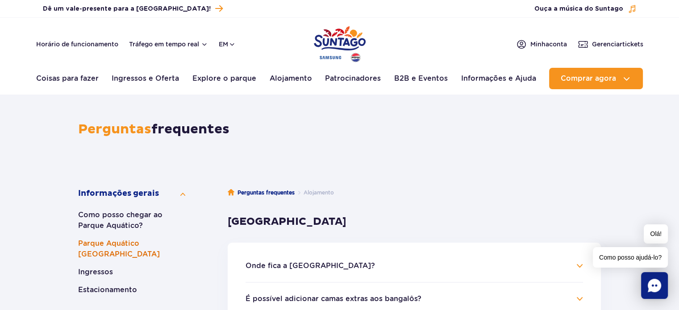
click at [159, 245] on font "Parque Aquático Suntago" at bounding box center [119, 248] width 82 height 19
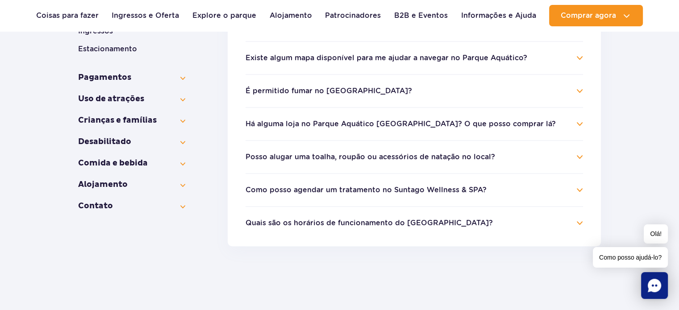
scroll to position [235, 0]
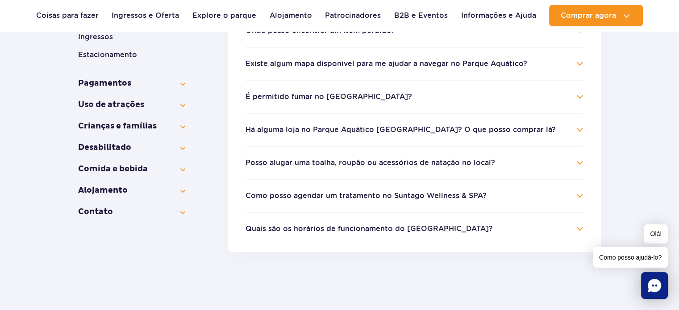
click at [168, 175] on button "informações gerais" at bounding box center [131, 180] width 107 height 11
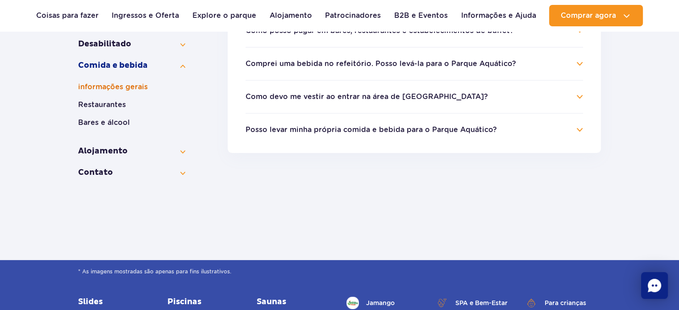
click at [143, 90] on font "informações gerais" at bounding box center [113, 87] width 70 height 8
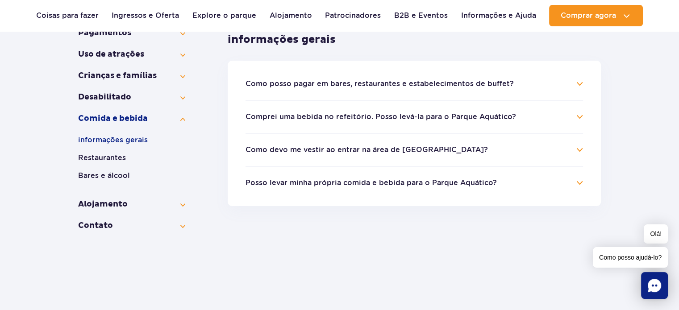
scroll to position [188, 0]
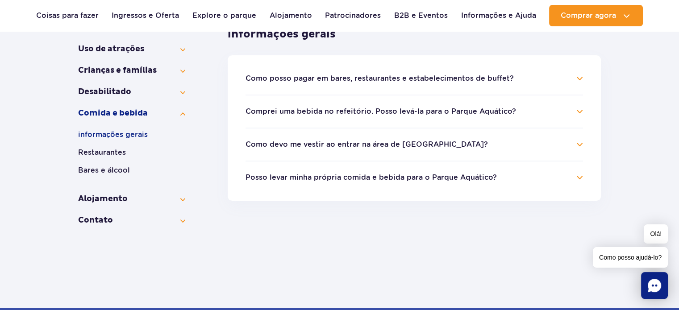
click at [555, 150] on li "Como devo me vestir ao entrar na área de jantar? Ao entrar nos restaurantes Sun…" at bounding box center [415, 144] width 338 height 33
click at [552, 152] on li "Como devo me vestir ao entrar na área de jantar? Ao entrar nos restaurantes Sun…" at bounding box center [415, 144] width 338 height 33
click at [578, 146] on h4 "Como devo me vestir ao entrar na área de jantar?" at bounding box center [415, 144] width 338 height 11
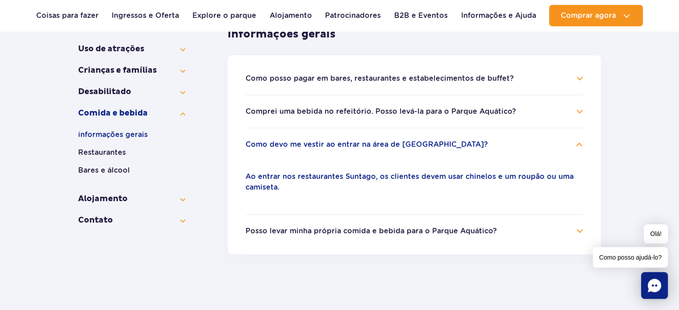
click at [554, 235] on h4 "Posso levar minha própria comida e bebida para o Parque Aquático?" at bounding box center [415, 231] width 338 height 11
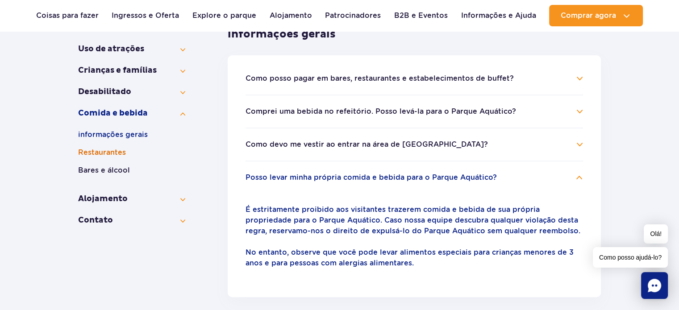
click at [134, 151] on button "Restaurantes" at bounding box center [131, 152] width 107 height 11
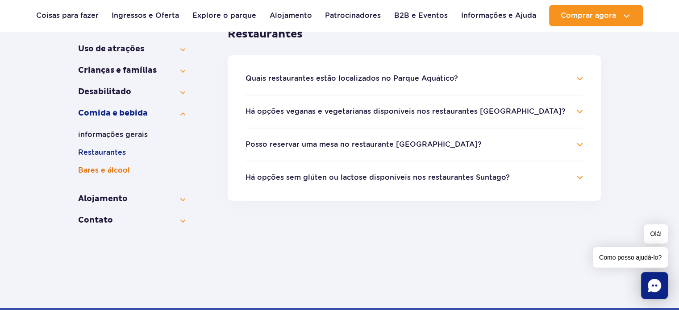
click at [116, 171] on font "Bares e álcool" at bounding box center [104, 170] width 52 height 8
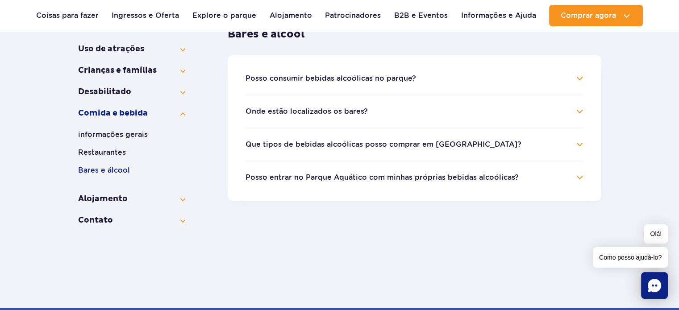
click at [488, 79] on h4 "Posso consumir bebidas alcoólicas no parque?" at bounding box center [415, 78] width 338 height 11
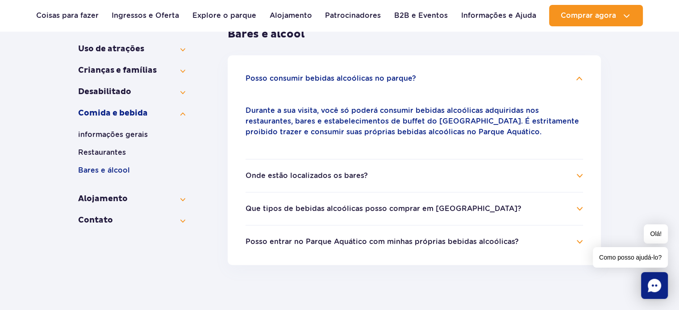
click at [469, 213] on h4 "Que tipos de bebidas alcoólicas posso comprar em Suntago?" at bounding box center [415, 209] width 338 height 11
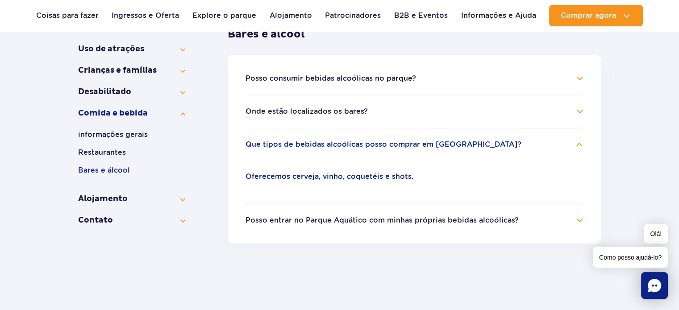
click at [163, 76] on button "Crianças e famílias" at bounding box center [131, 81] width 107 height 11
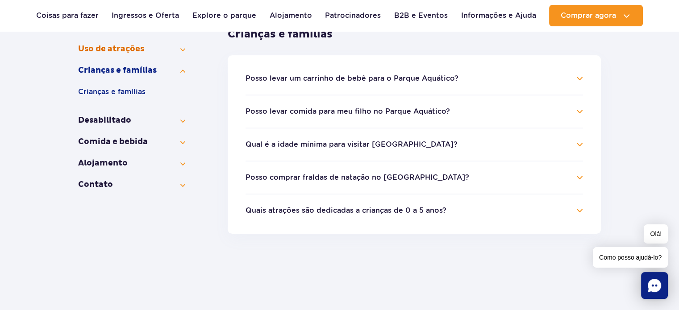
click at [159, 51] on button "Uso de atrações" at bounding box center [131, 49] width 107 height 11
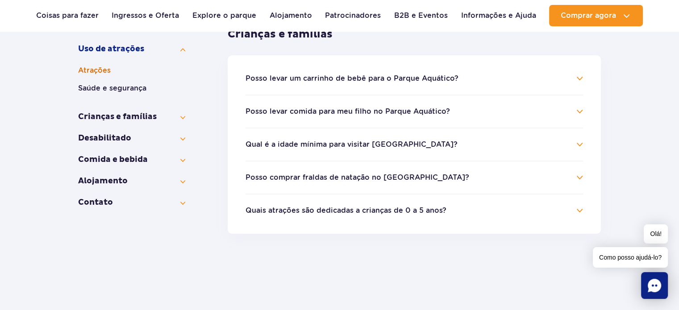
click at [126, 75] on button "Atrações" at bounding box center [131, 70] width 107 height 11
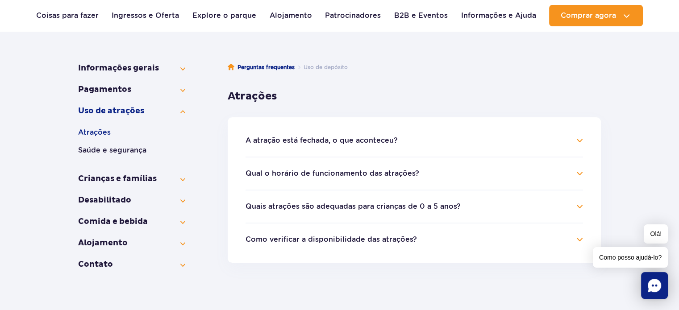
scroll to position [125, 0]
click at [141, 73] on font "Informações gerais" at bounding box center [118, 69] width 81 height 10
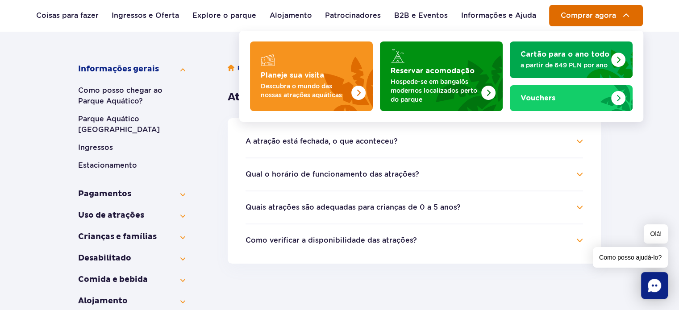
click at [594, 21] on button "Comprar agora" at bounding box center [596, 15] width 94 height 21
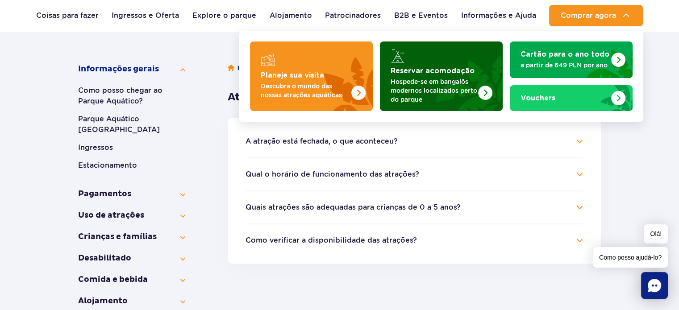
click at [475, 89] on p "Hospede-se em bangalôs modernos localizados perto do parque" at bounding box center [434, 90] width 87 height 27
